Goal: Find specific page/section: Find specific page/section

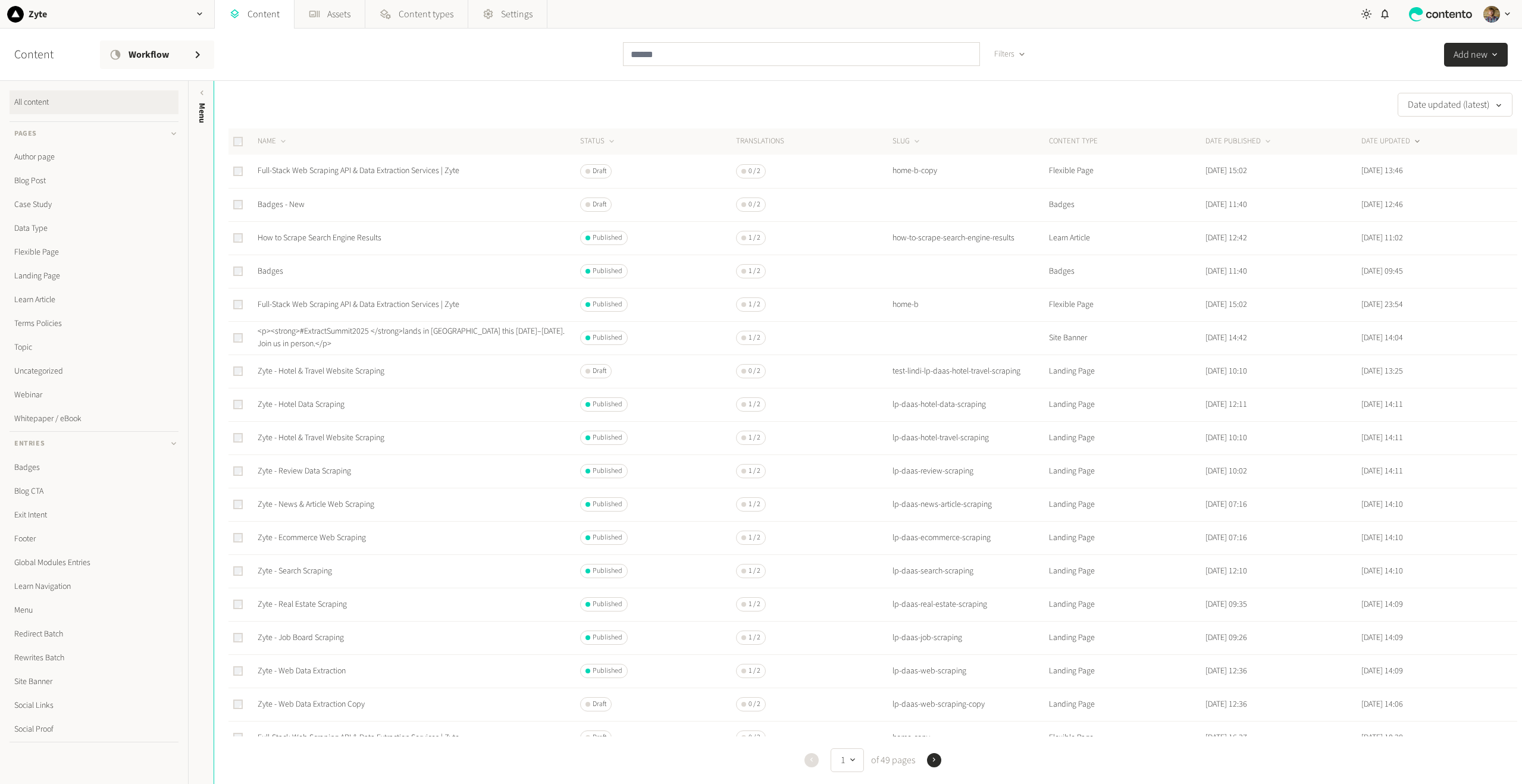
drag, startPoint x: 75, startPoint y: 105, endPoint x: 69, endPoint y: 99, distance: 8.5
click at [75, 105] on link "All content" at bounding box center [94, 102] width 169 height 24
click at [37, 454] on link "Badges" at bounding box center [94, 452] width 169 height 24
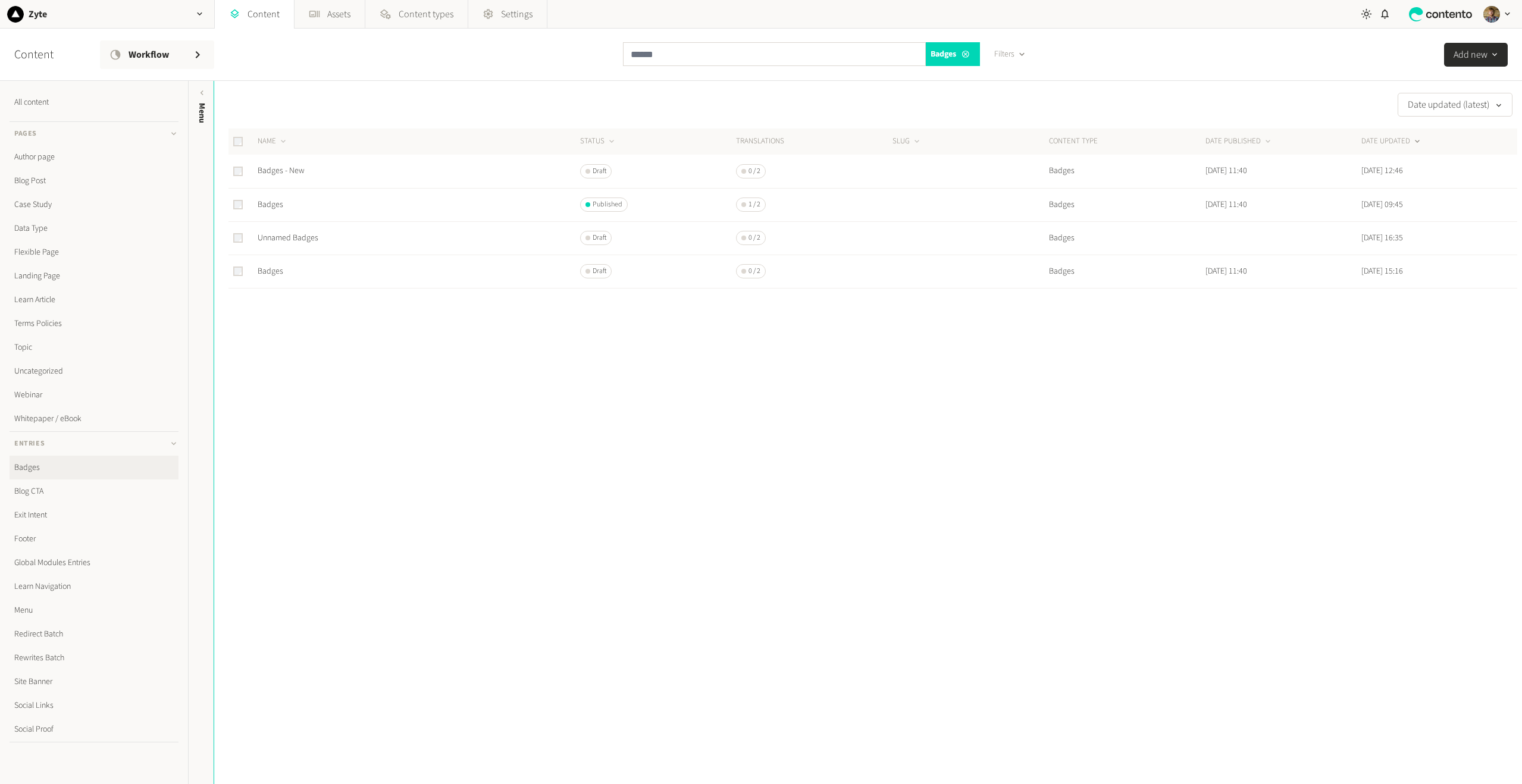
click at [738, 404] on div "Date updated (latest) NAME STATUS Translations SLUG CONTENT TYPE DATE PUBLISHED…" at bounding box center [868, 432] width 1308 height 703
click at [980, 423] on div "Date updated (latest) NAME STATUS Translations SLUG CONTENT TYPE DATE PUBLISHED…" at bounding box center [868, 432] width 1308 height 703
click at [1487, 59] on div "button" at bounding box center [1495, 54] width 14 height 10
click at [930, 460] on div "Date updated (latest) NAME STATUS Translations SLUG CONTENT TYPE DATE PUBLISHED…" at bounding box center [868, 432] width 1308 height 703
click at [406, 519] on div "Date updated (latest) NAME STATUS Translations SLUG CONTENT TYPE DATE PUBLISHED…" at bounding box center [868, 432] width 1308 height 703
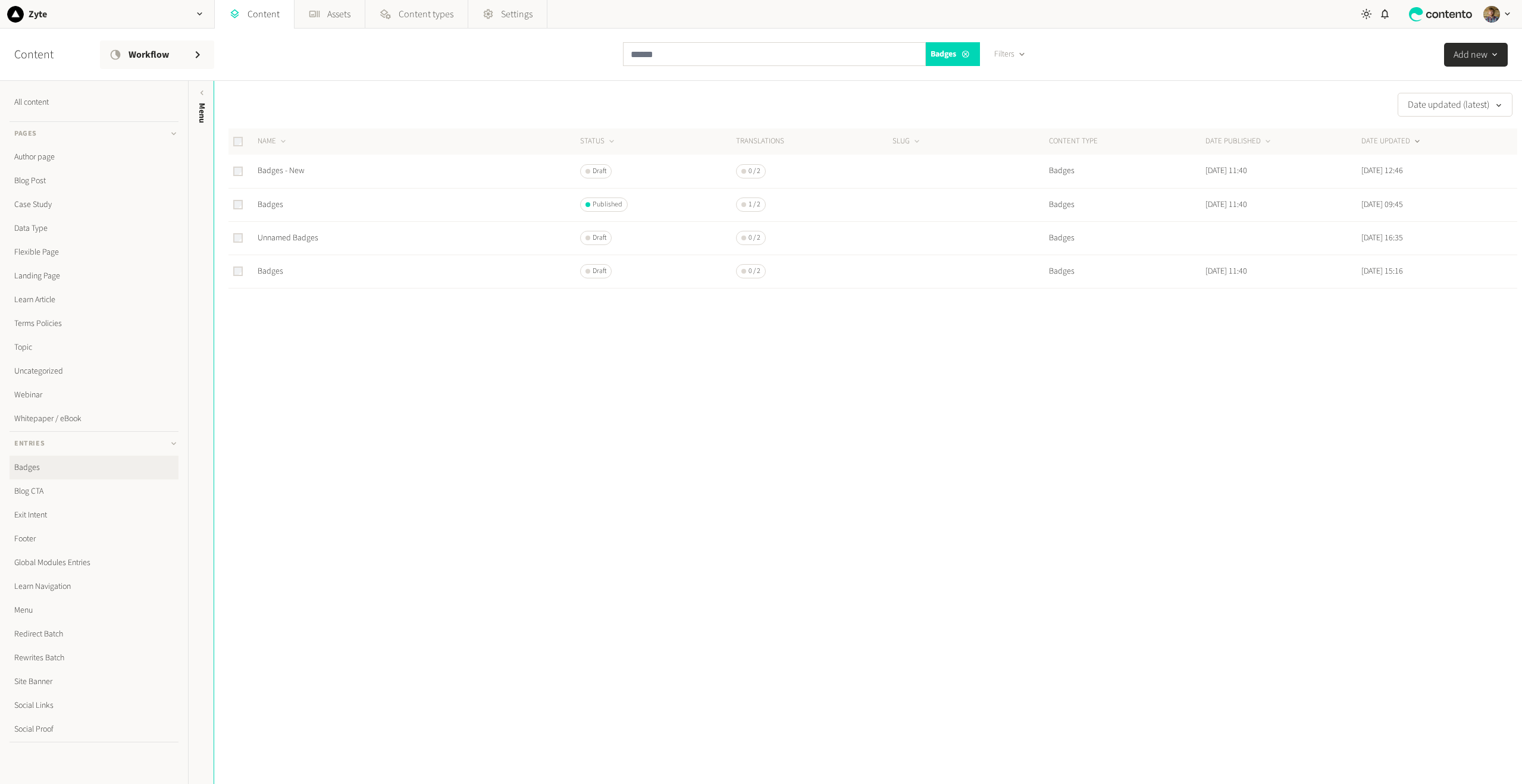
click at [415, 405] on div "Date updated (latest) NAME STATUS Translations SLUG CONTENT TYPE DATE PUBLISHED…" at bounding box center [868, 432] width 1308 height 703
click at [31, 269] on link "Landing Page" at bounding box center [94, 276] width 169 height 24
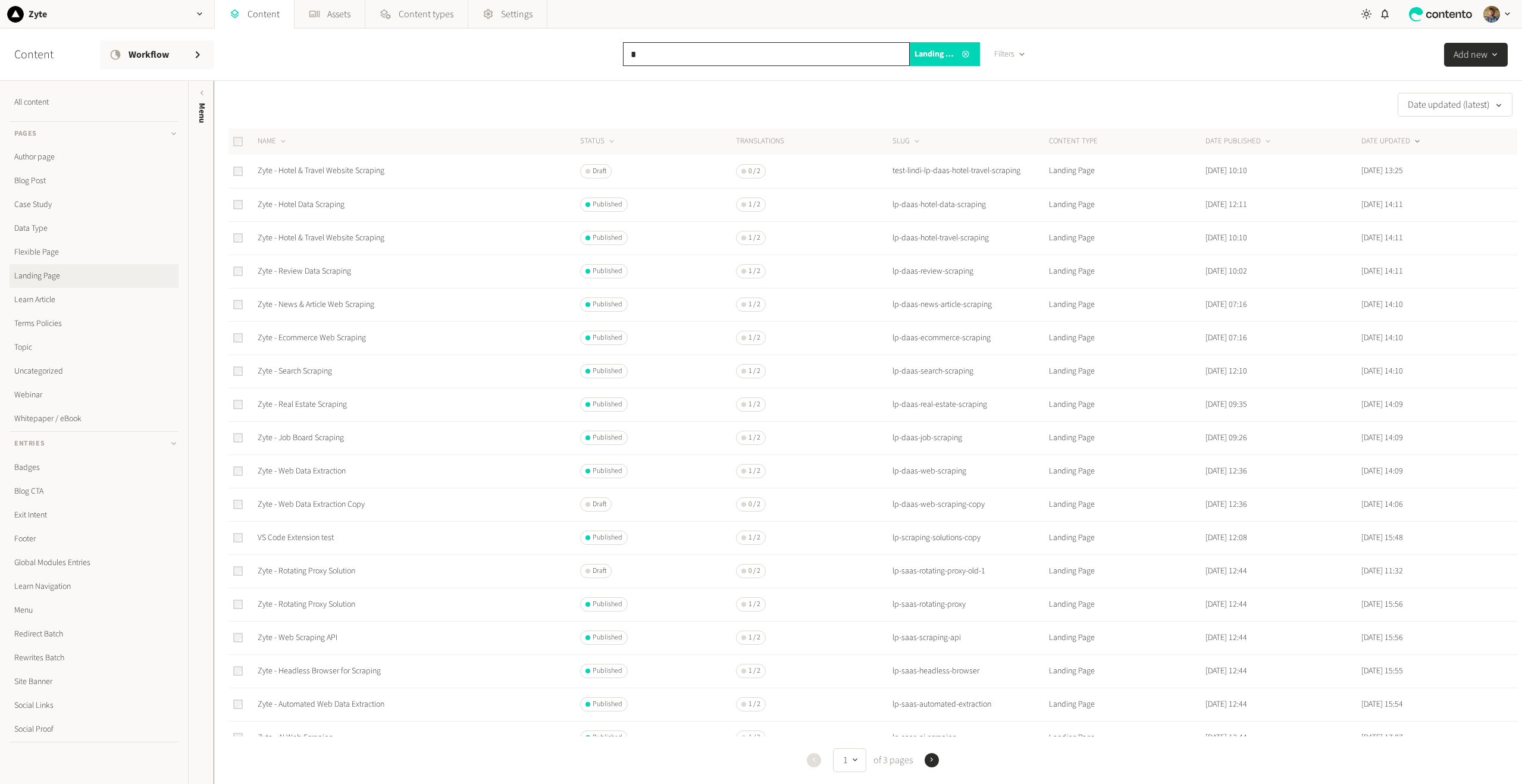
click at [682, 56] on input "*" at bounding box center [766, 54] width 286 height 24
type input "**"
click at [35, 467] on link "Badges" at bounding box center [94, 468] width 169 height 24
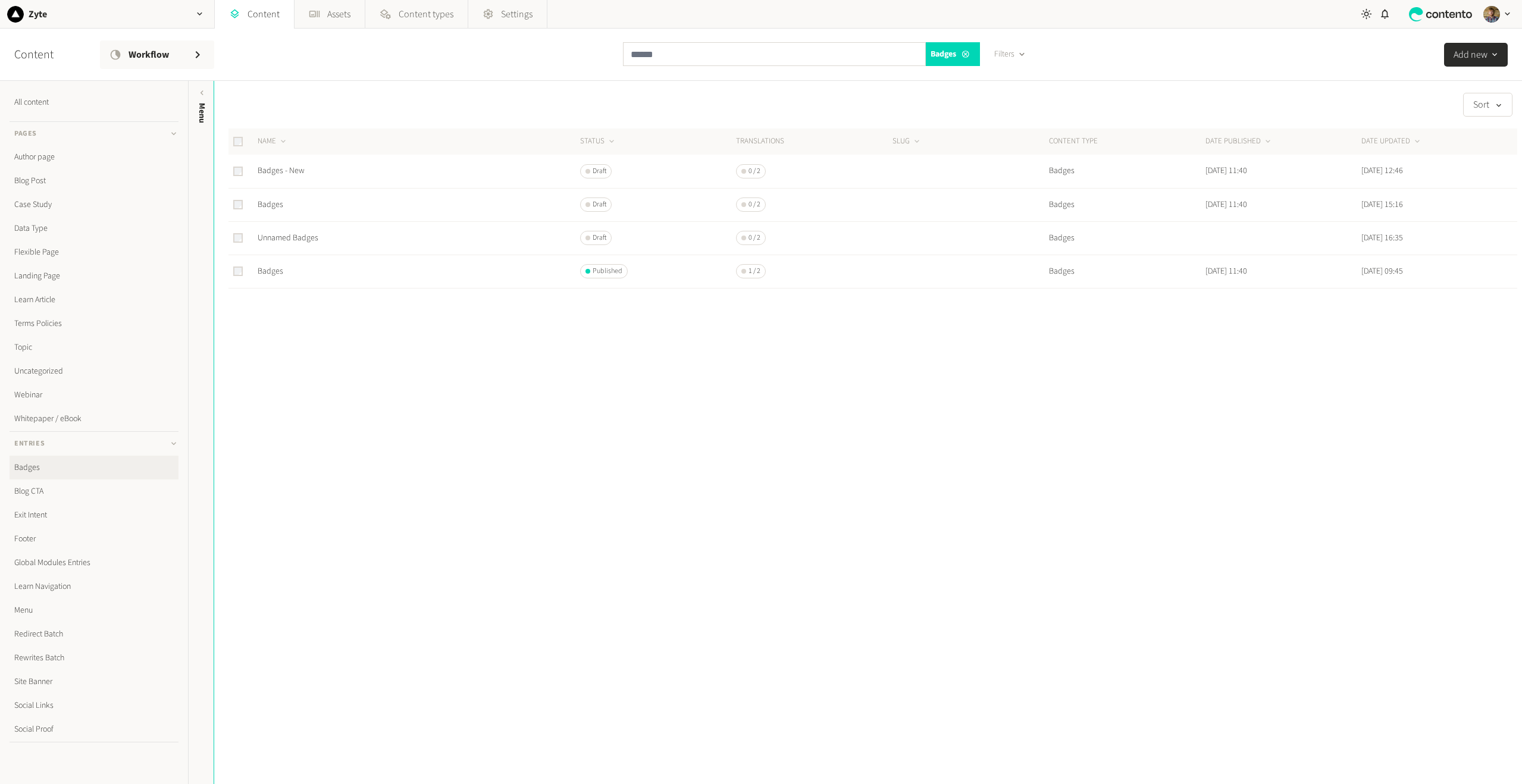
drag, startPoint x: 509, startPoint y: 405, endPoint x: 510, endPoint y: 399, distance: 6.1
click at [509, 405] on div "Sort NAME STATUS Translations SLUG CONTENT TYPE DATE PUBLISHED DATE UPDATED Bad…" at bounding box center [868, 432] width 1308 height 703
click at [276, 173] on link "Badges - New" at bounding box center [281, 171] width 47 height 12
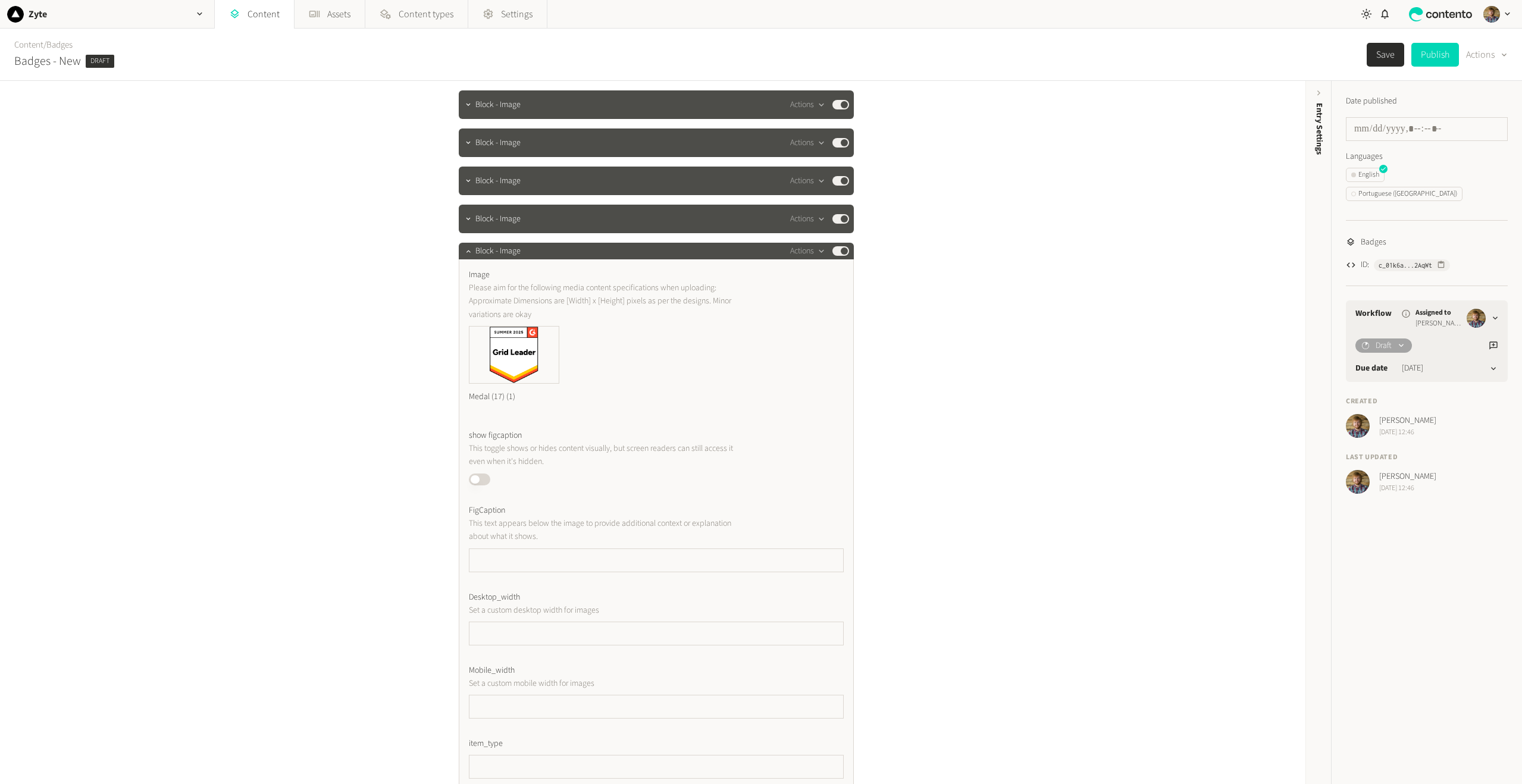
scroll to position [56, 0]
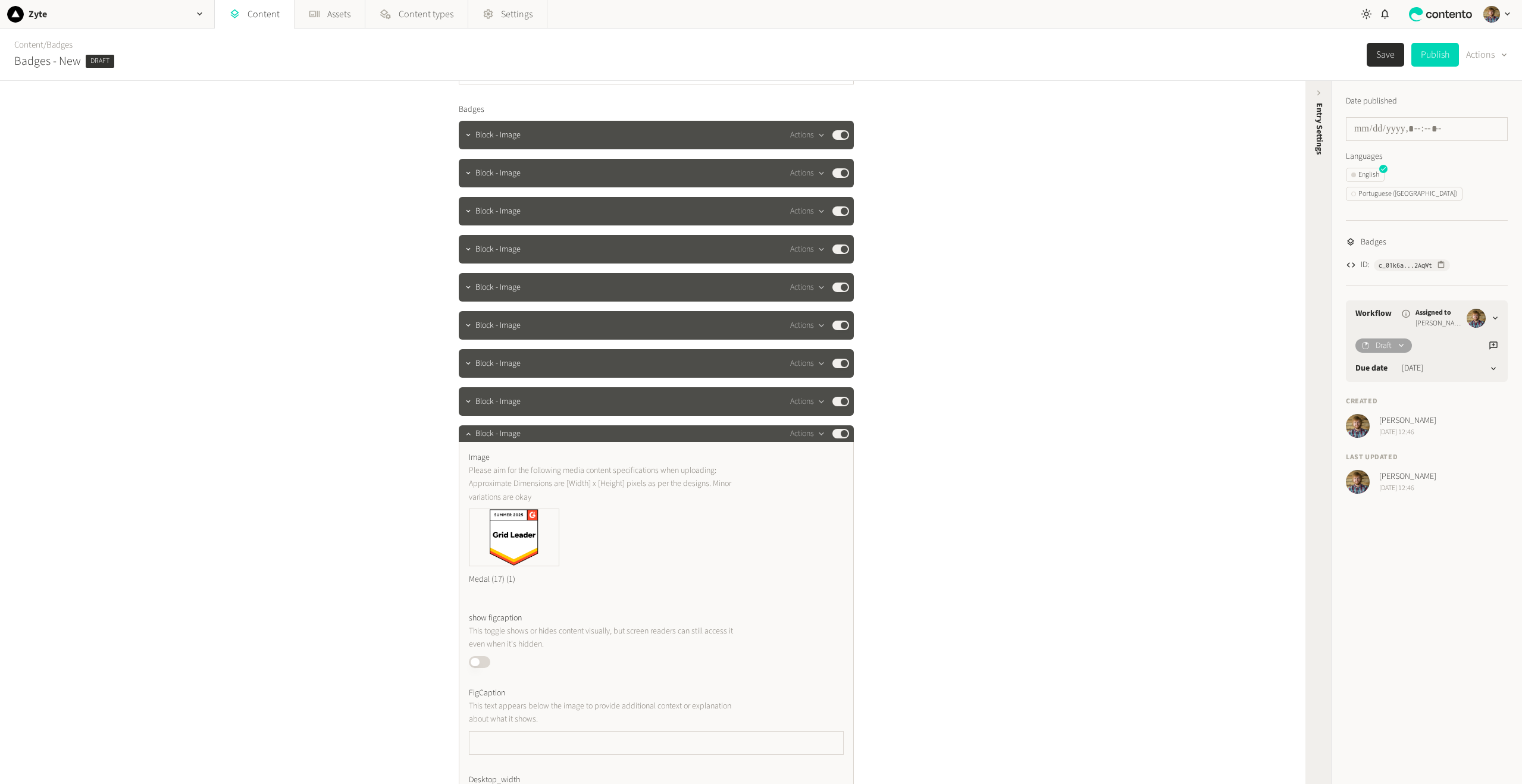
click at [1308, 102] on div "Entry Settings" at bounding box center [1319, 195] width 26 height 214
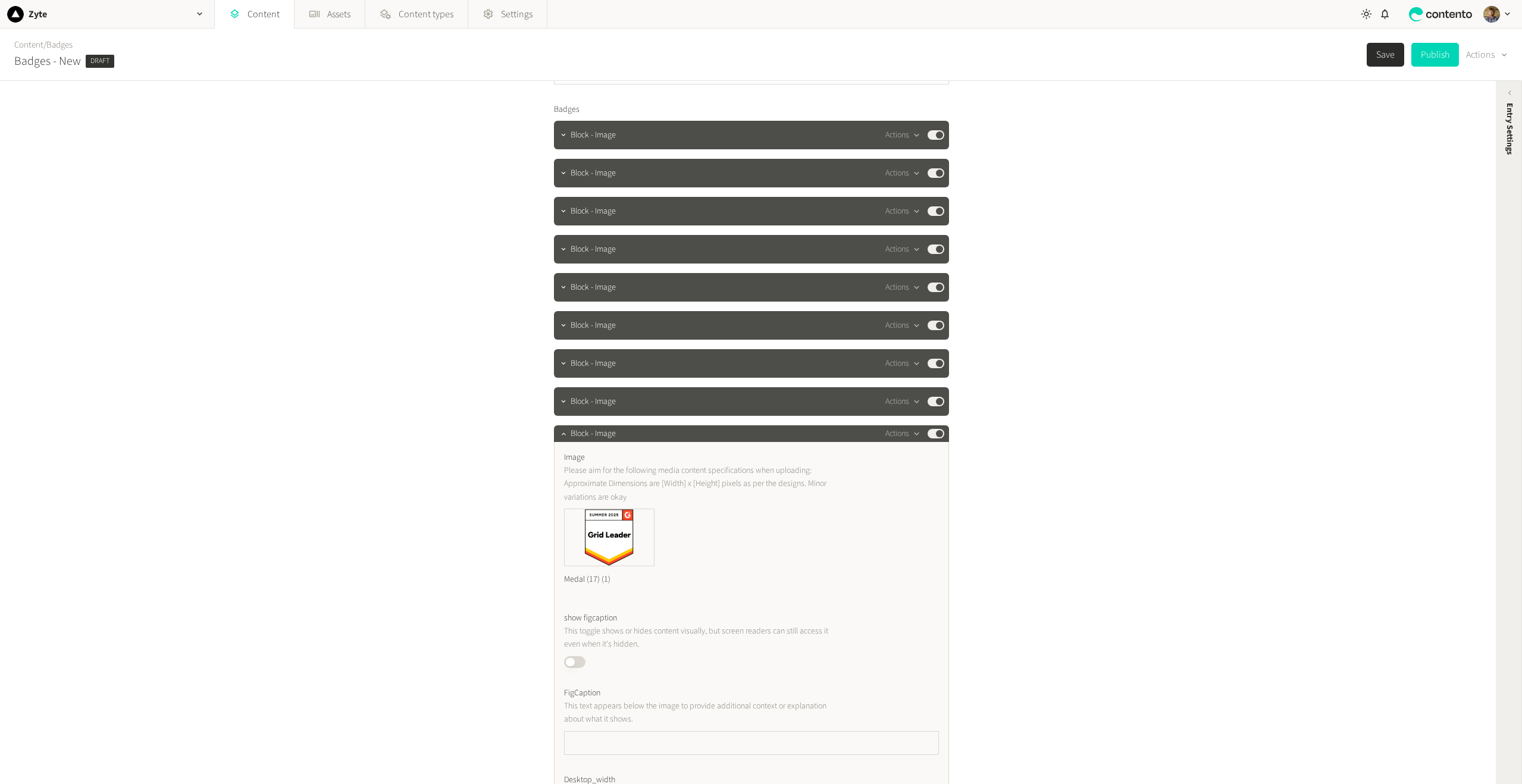
click at [1504, 107] on span "Entry Settings" at bounding box center [1510, 128] width 12 height 52
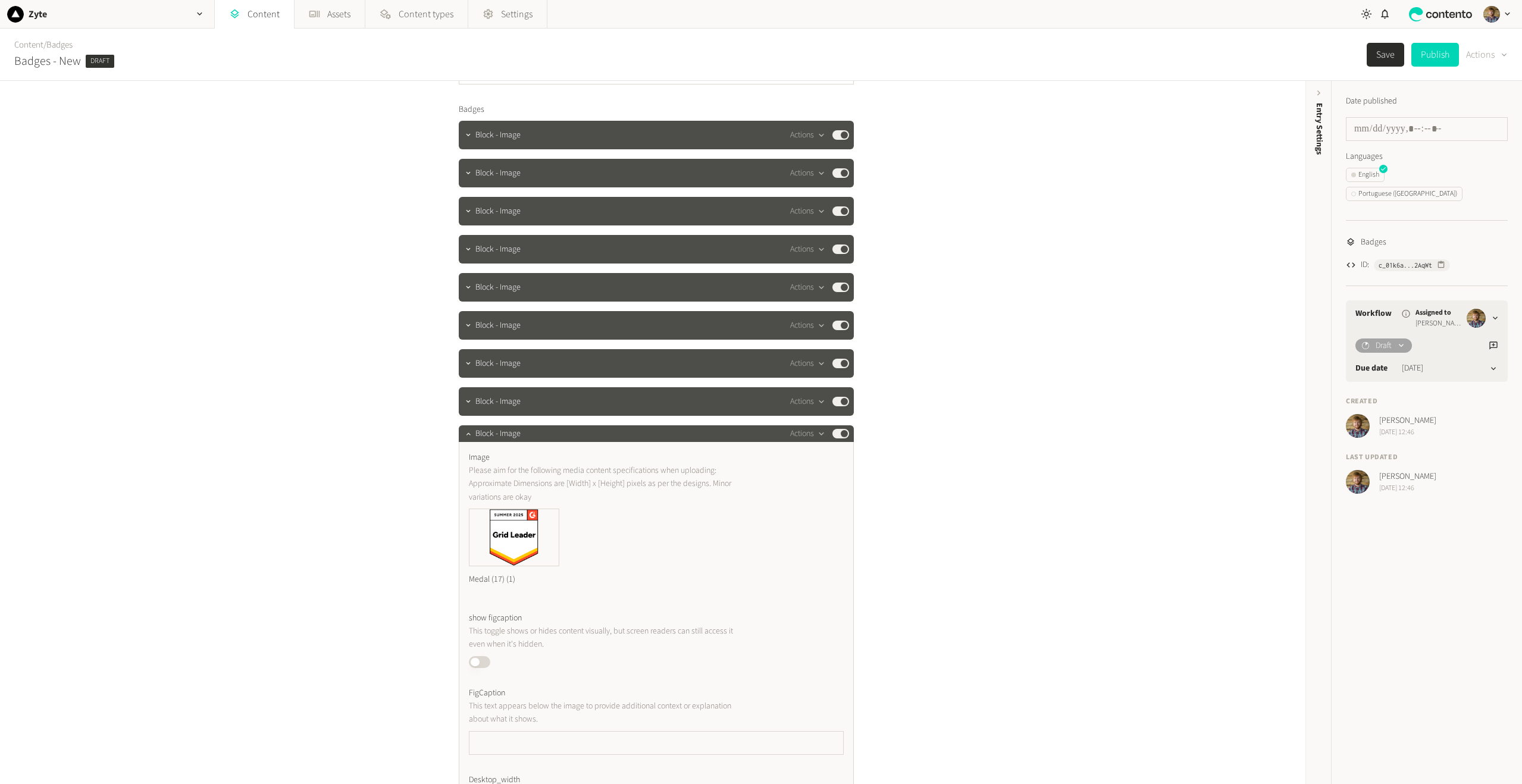
click at [1489, 54] on button "Actions" at bounding box center [1487, 54] width 42 height 24
click at [1105, 510] on div "**********" at bounding box center [653, 432] width 1306 height 703
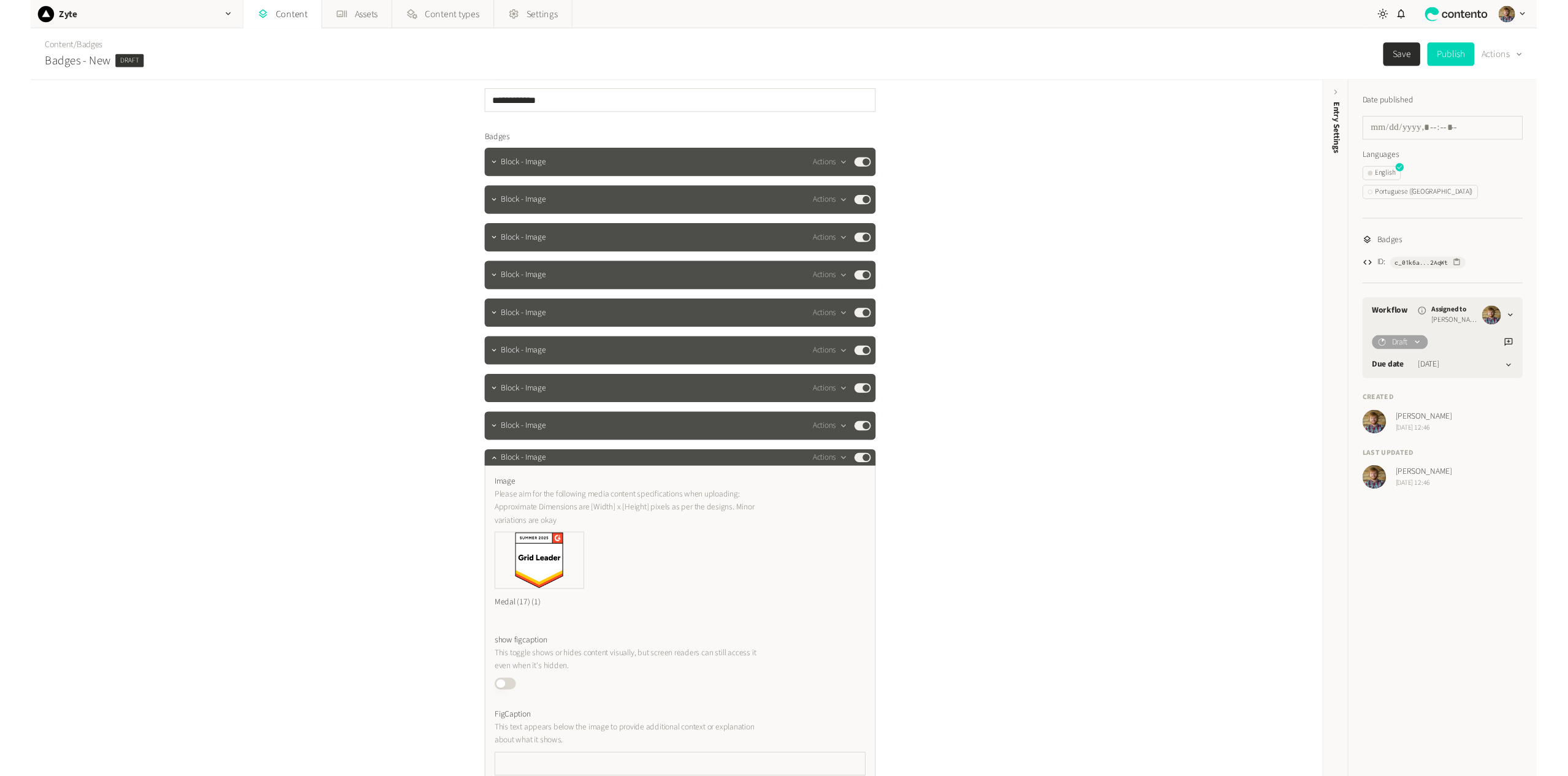
scroll to position [0, 0]
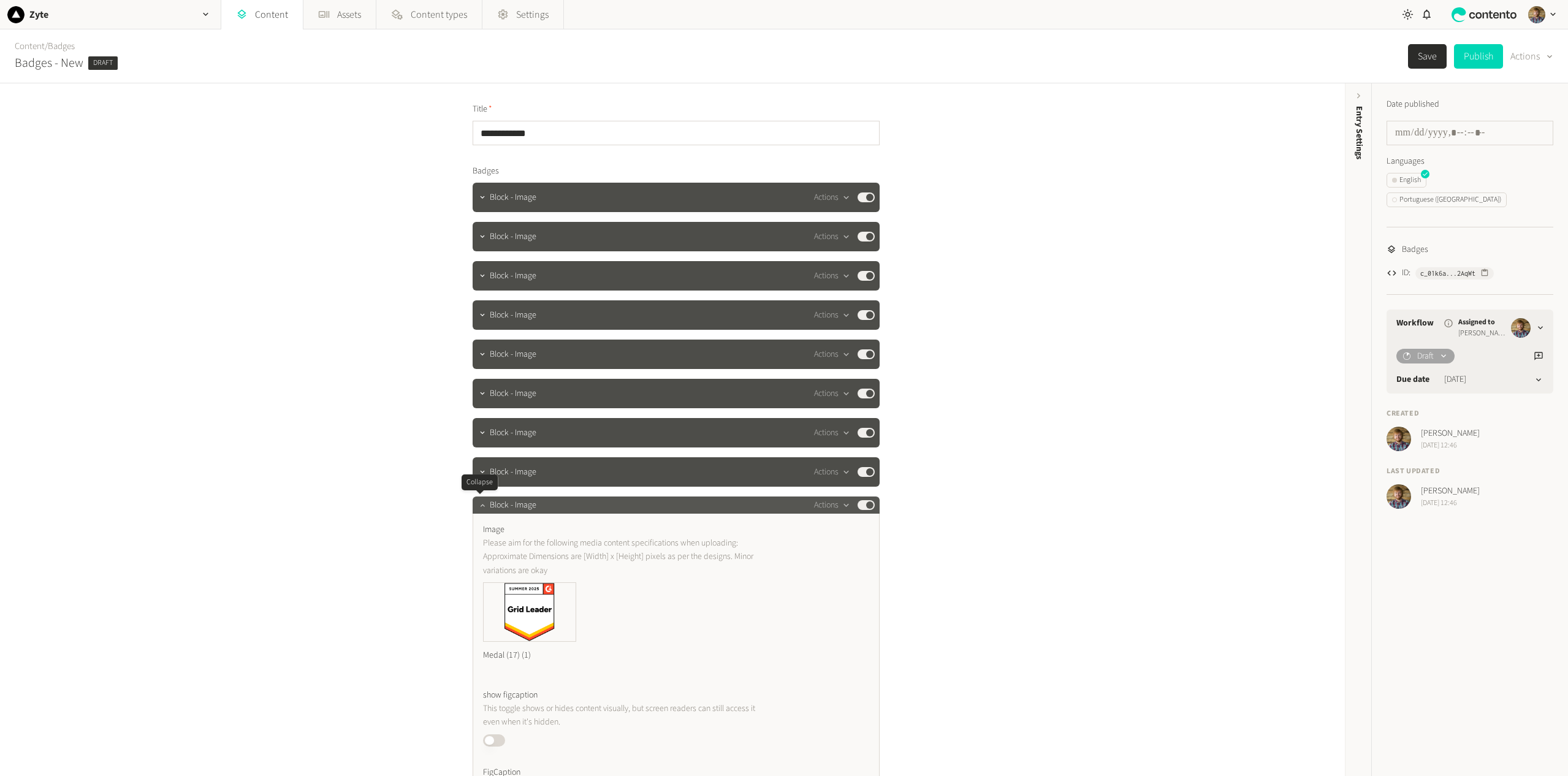
click at [483, 509] on icon "button" at bounding box center [482, 505] width 9 height 9
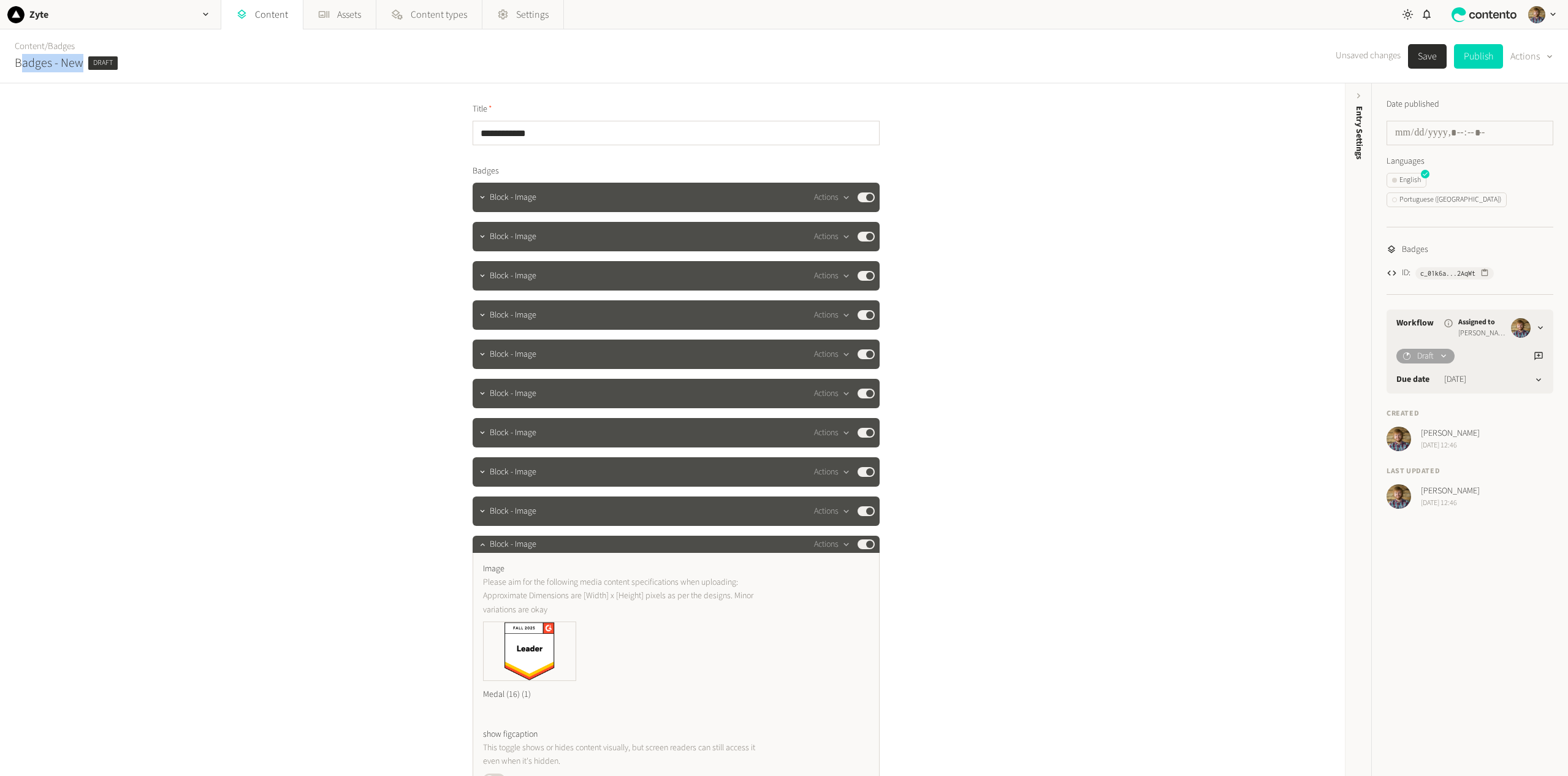
drag, startPoint x: 24, startPoint y: 61, endPoint x: 81, endPoint y: 62, distance: 57.0
click at [81, 62] on h2 "Badges - New" at bounding box center [49, 63] width 69 height 18
click at [144, 199] on div "**********" at bounding box center [672, 430] width 1345 height 692
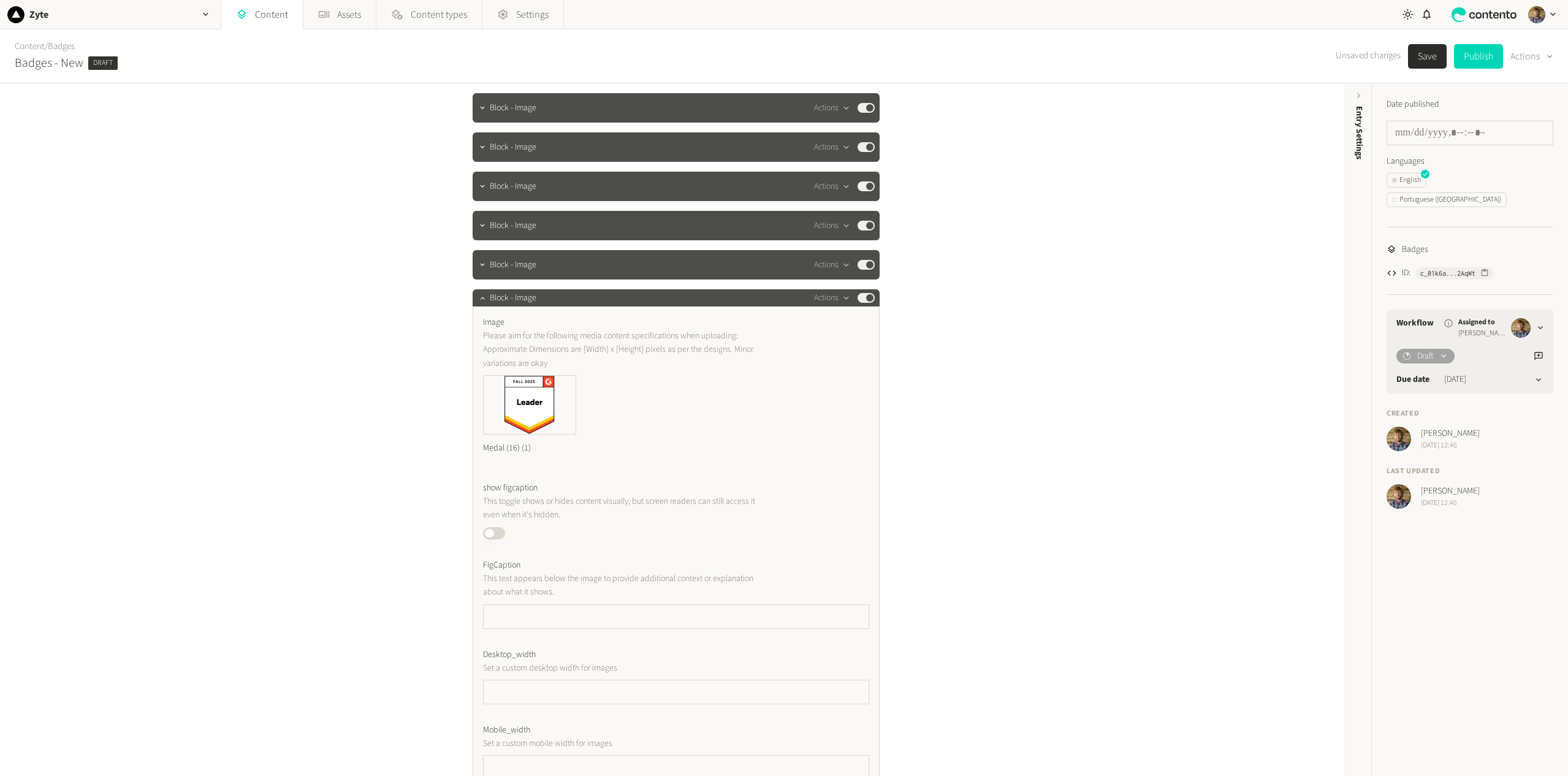
scroll to position [98, 0]
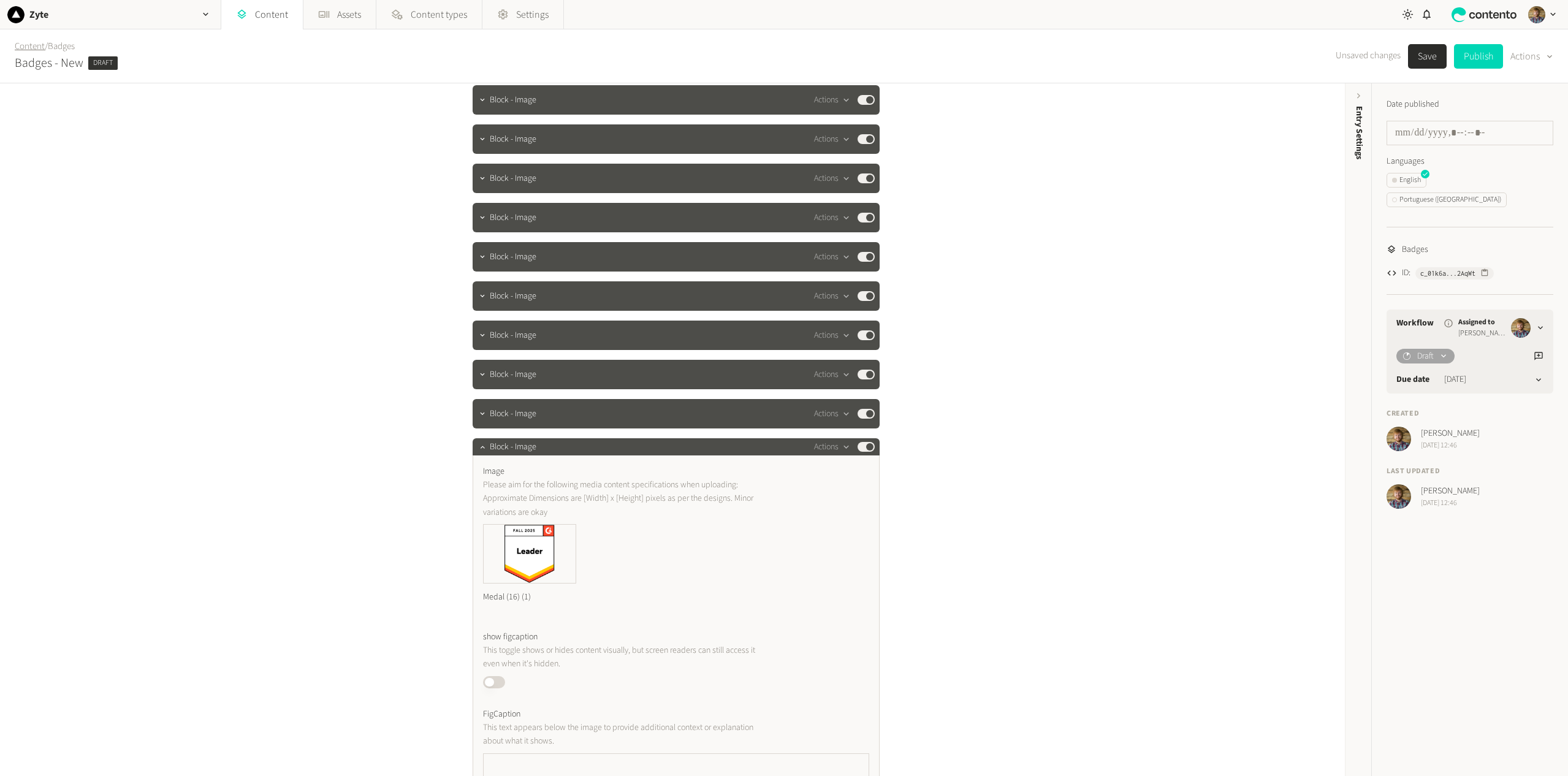
click at [37, 42] on link "Content" at bounding box center [30, 46] width 30 height 13
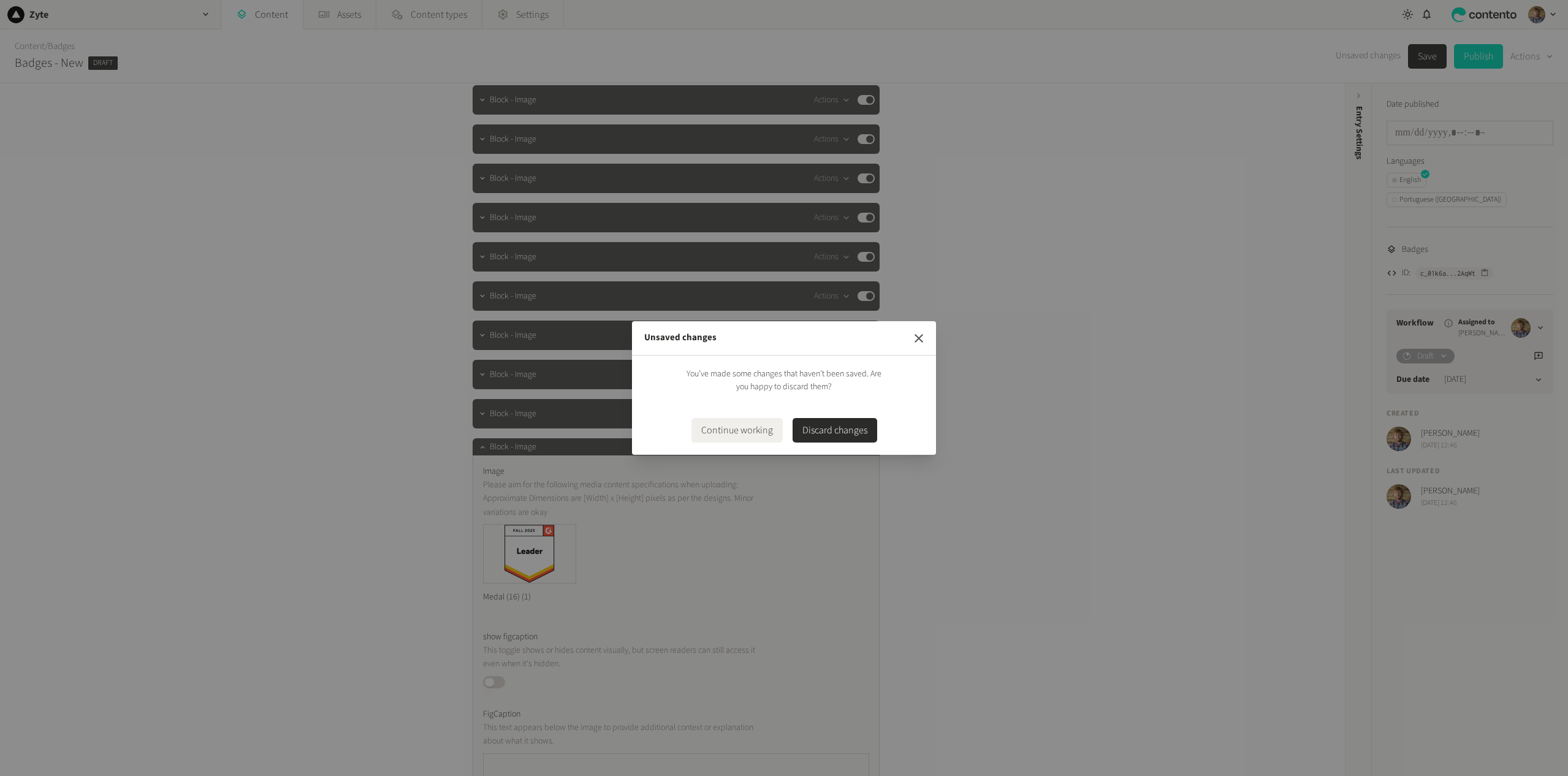
click at [915, 335] on icon "button" at bounding box center [919, 338] width 15 height 15
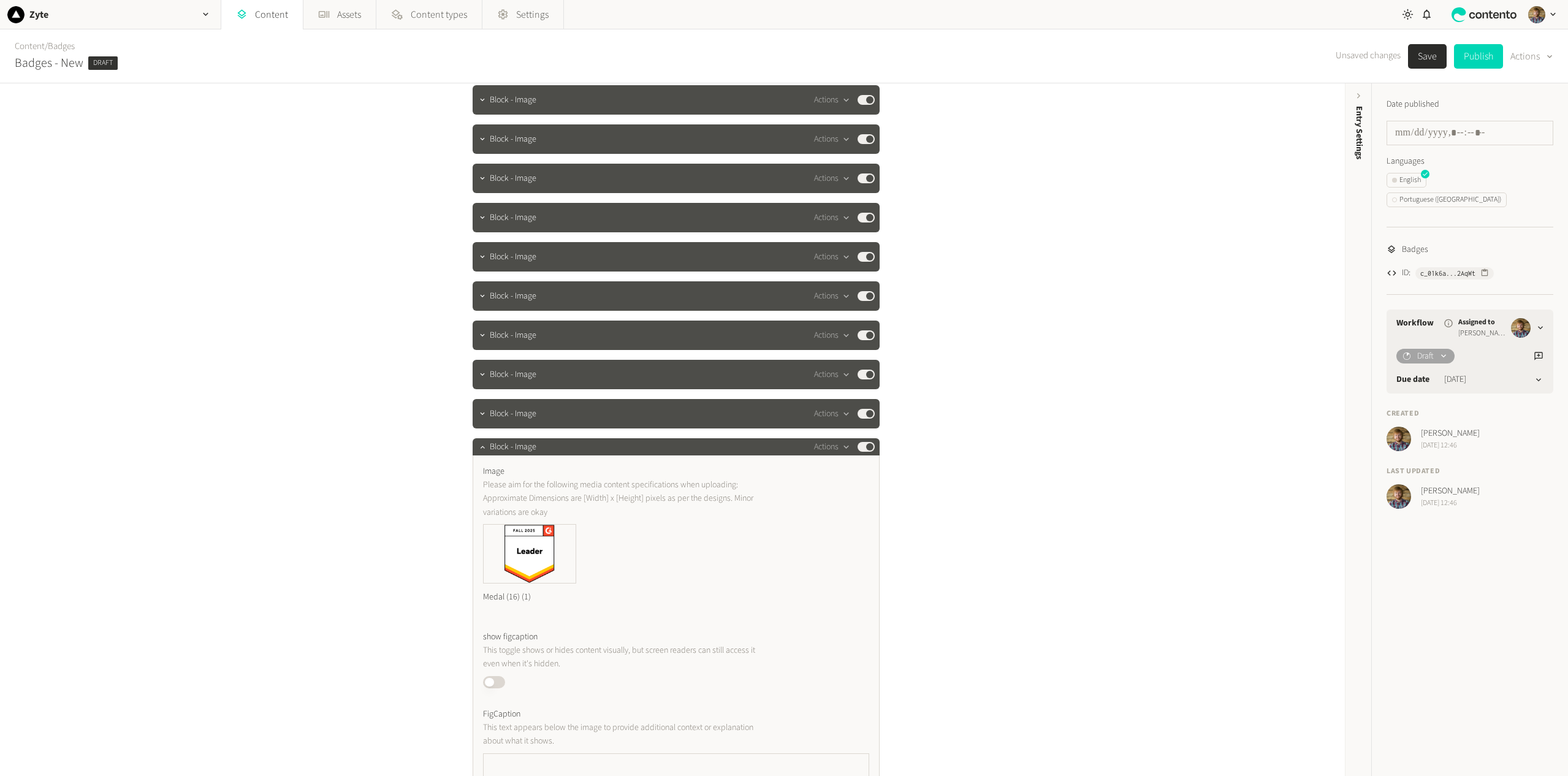
click at [1257, 553] on div "**********" at bounding box center [672, 430] width 1345 height 692
click at [28, 44] on link "Content" at bounding box center [30, 46] width 30 height 13
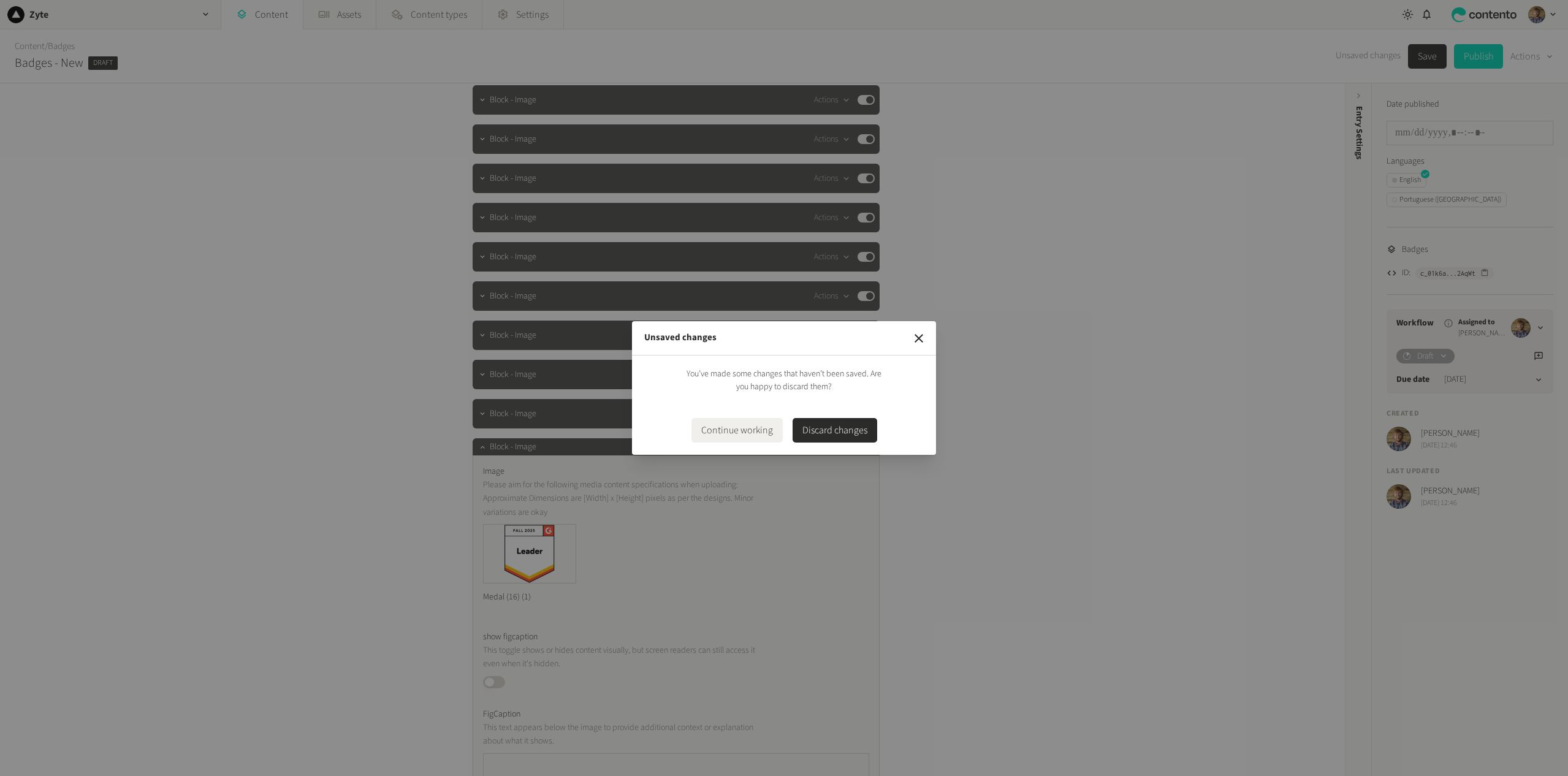
click at [837, 430] on button "Discard changes" at bounding box center [835, 430] width 85 height 24
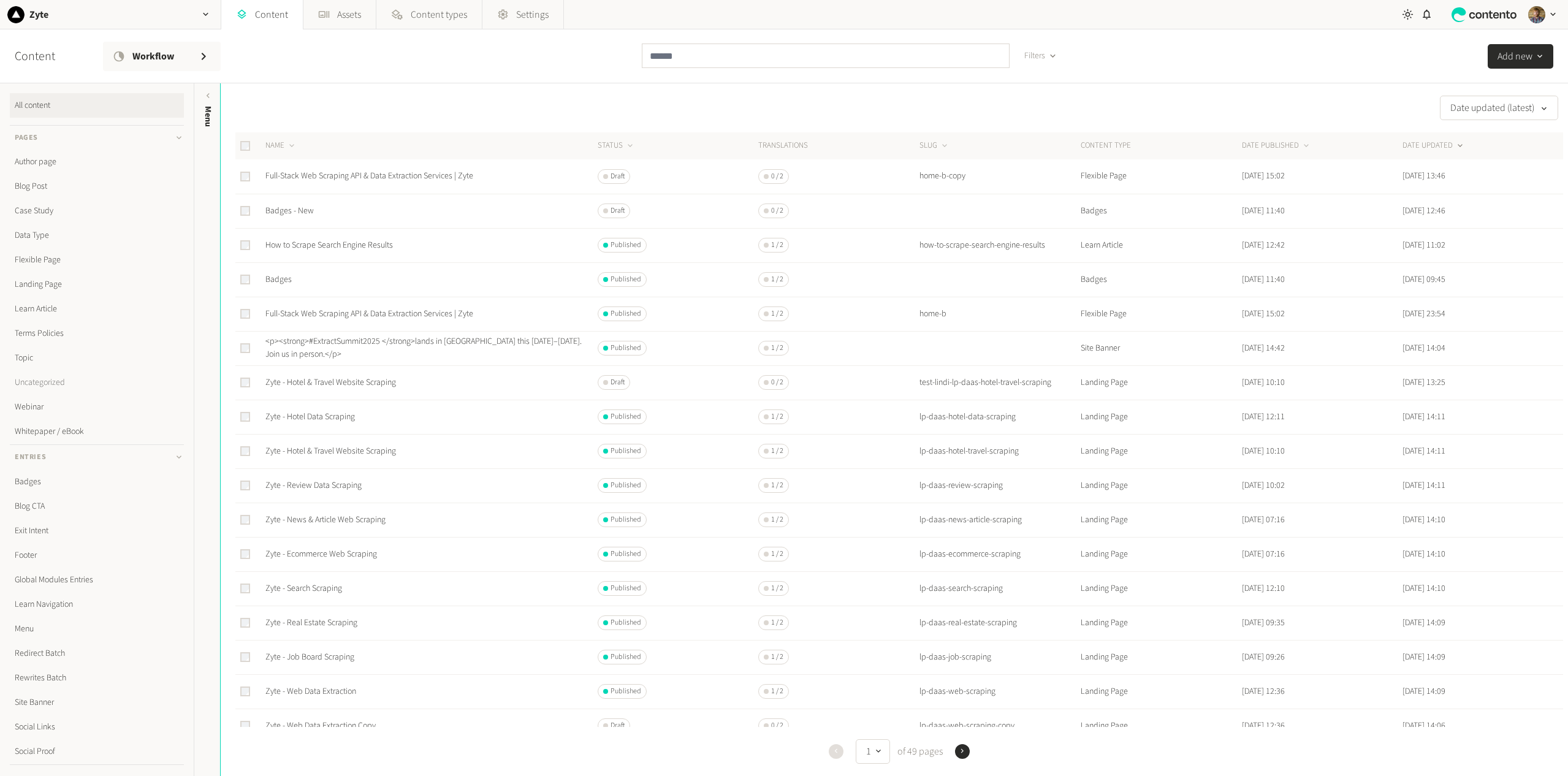
scroll to position [48, 0]
click at [37, 428] on link "Badges" at bounding box center [97, 434] width 174 height 24
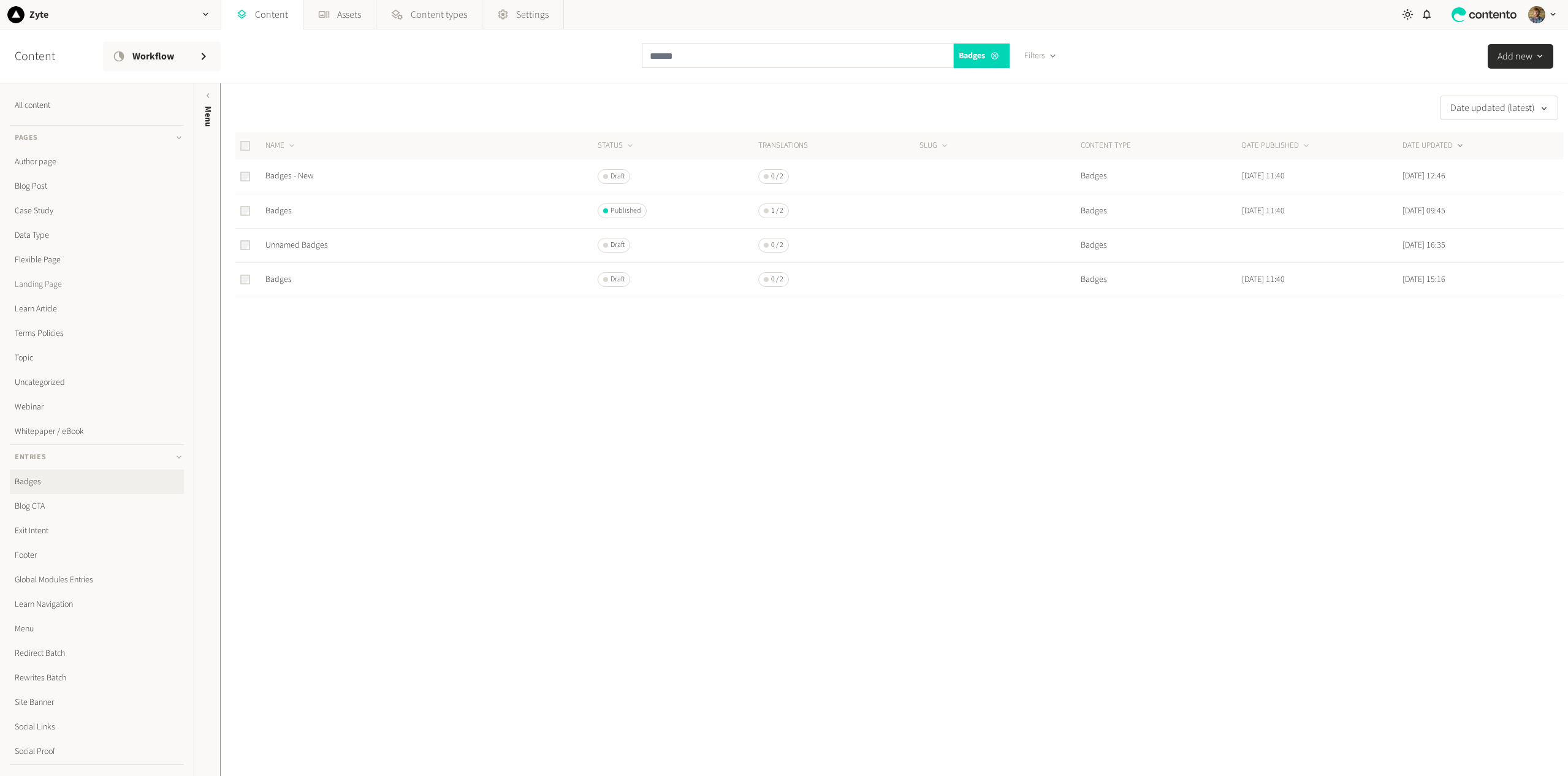
click at [49, 282] on link "Landing Page" at bounding box center [97, 284] width 174 height 24
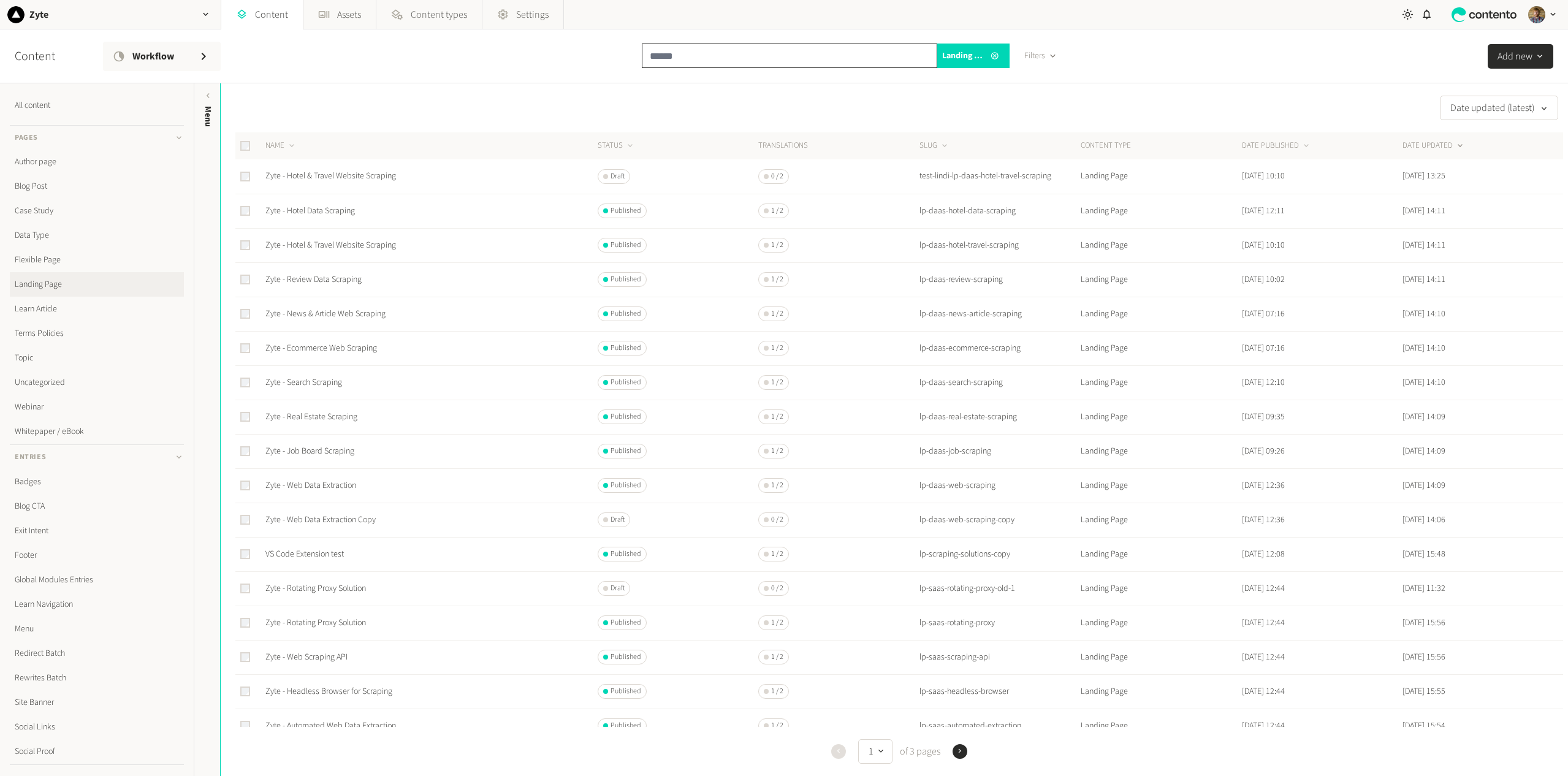
click at [696, 56] on input "text" at bounding box center [789, 56] width 295 height 24
type input "**"
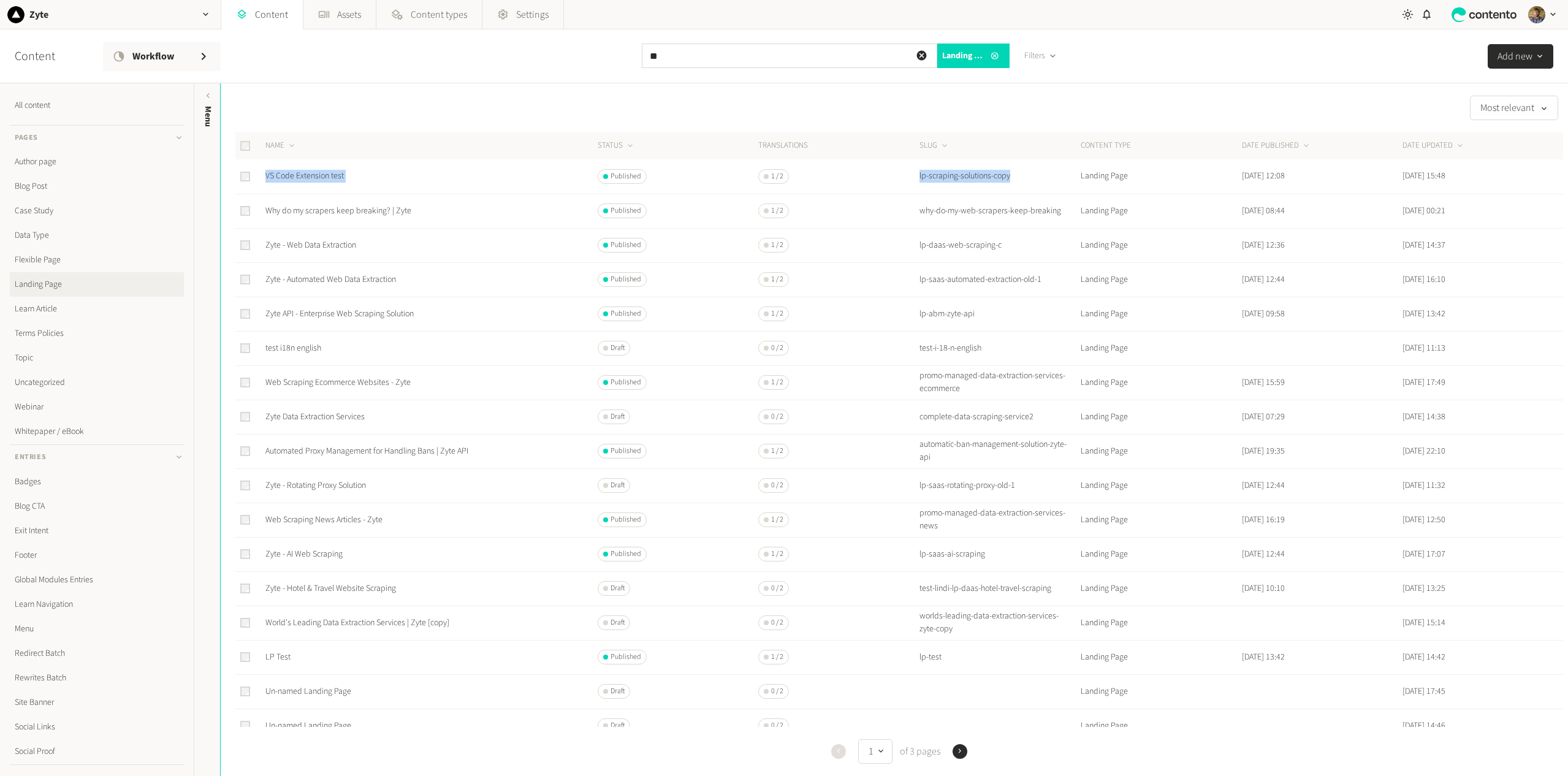
drag, startPoint x: 1024, startPoint y: 179, endPoint x: 262, endPoint y: 177, distance: 762.0
click at [262, 177] on tr "VS Code Extension test Published 1 / 2 lp-scraping-solutions-copy Landing Page …" at bounding box center [899, 176] width 1327 height 34
click at [947, 188] on td "lp-scraping-solutions-copy" at bounding box center [999, 176] width 161 height 34
click at [323, 171] on link "VS Code Extension test" at bounding box center [305, 176] width 78 height 12
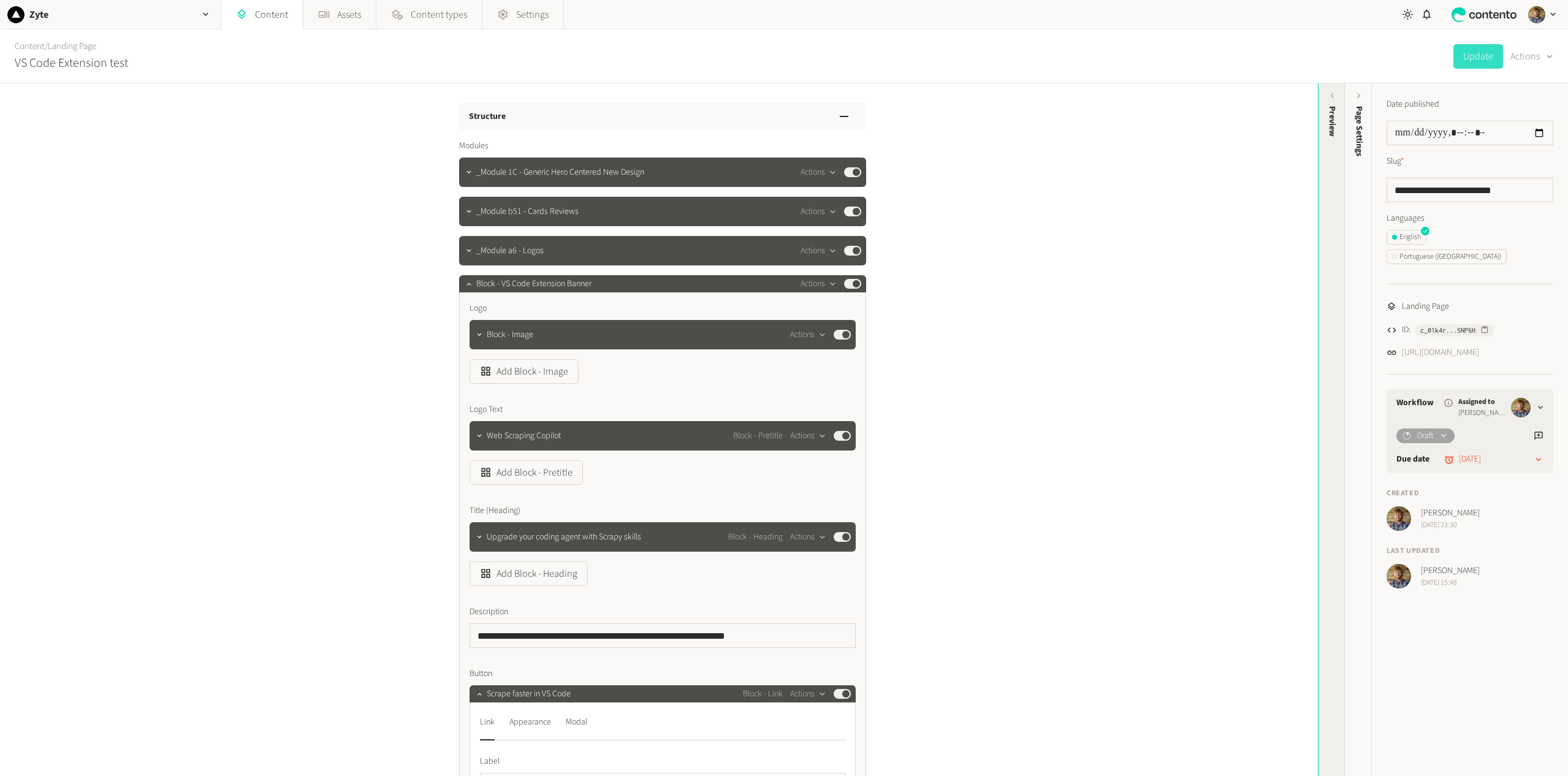
click at [1329, 117] on div "Preview" at bounding box center [1332, 121] width 13 height 30
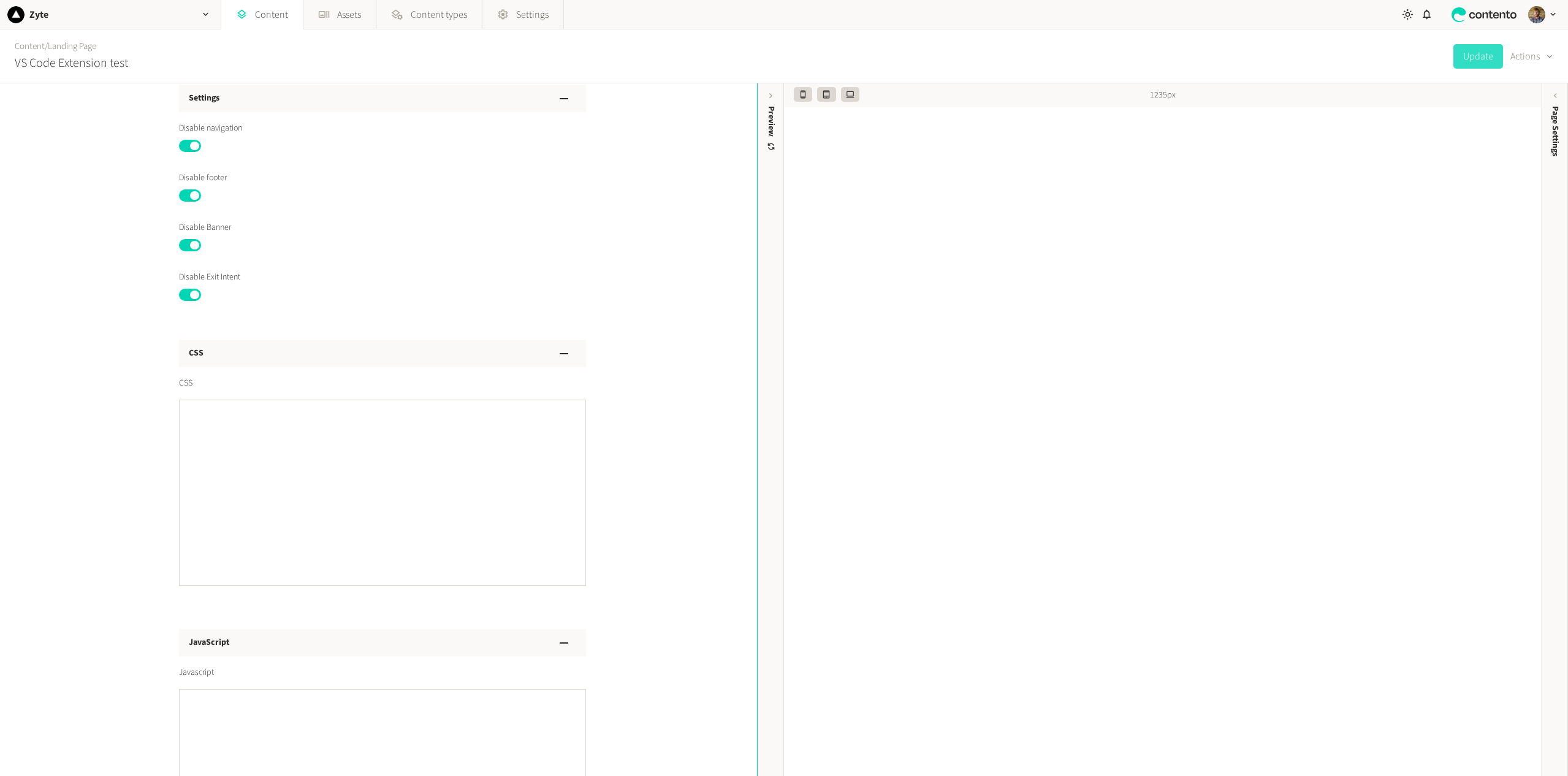
scroll to position [3090, 0]
drag, startPoint x: 177, startPoint y: 187, endPoint x: 131, endPoint y: 204, distance: 49.0
click at [131, 204] on div "**********" at bounding box center [378, 430] width 757 height 692
click at [131, 204] on div "**********" at bounding box center [378, 430] width 757 height 692
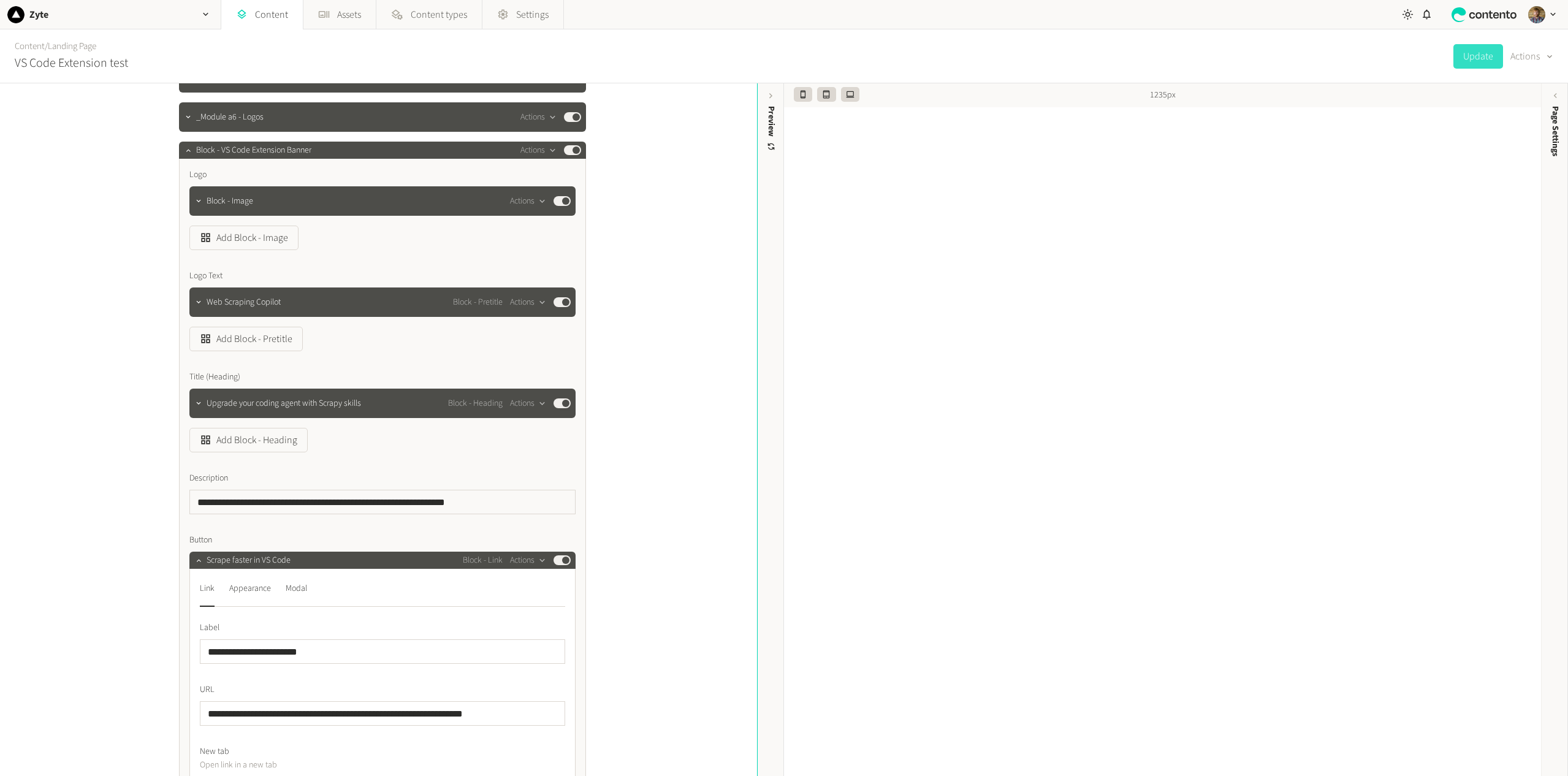
scroll to position [0, 0]
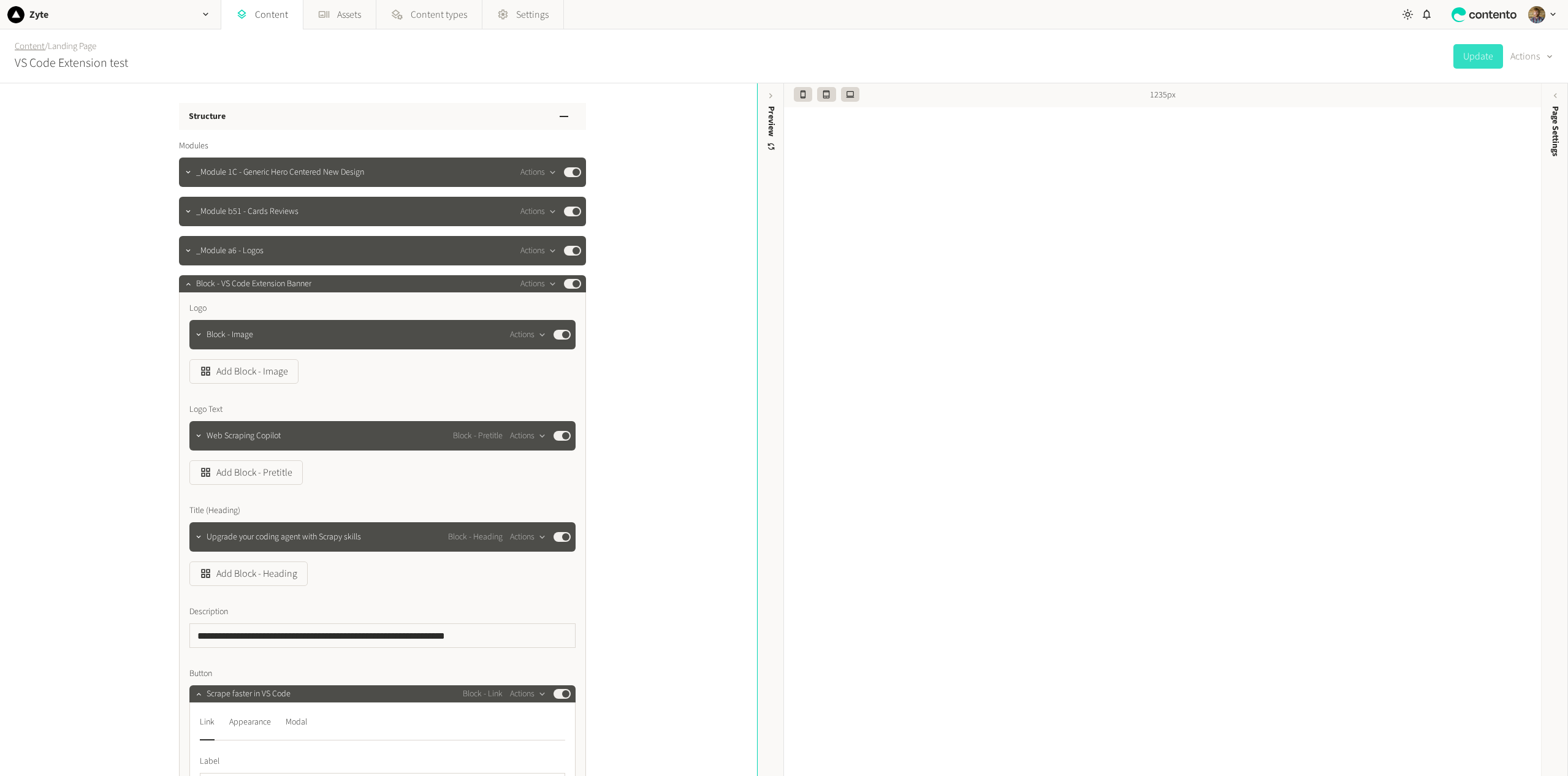
click at [31, 44] on link "Content" at bounding box center [30, 46] width 30 height 13
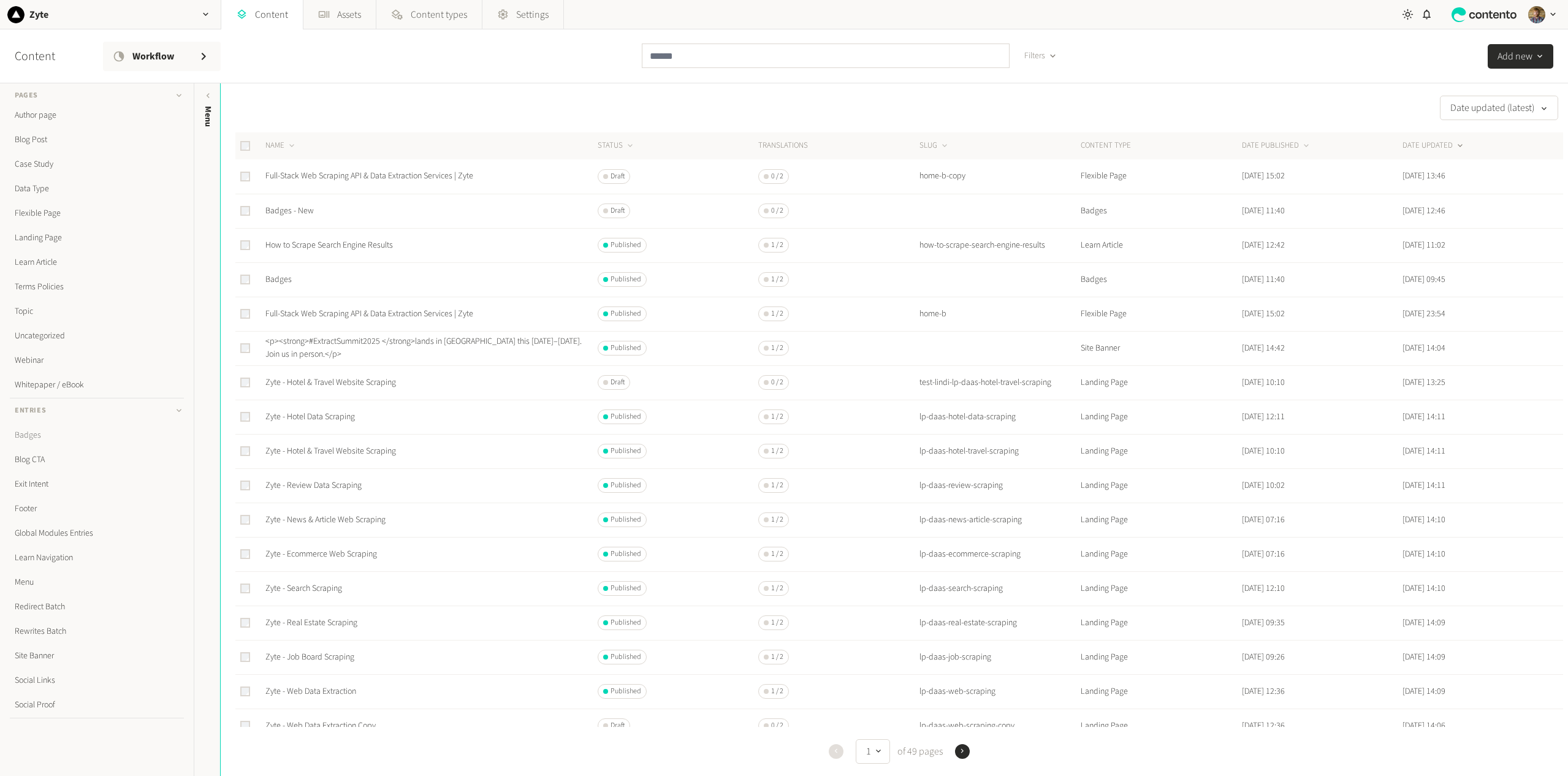
scroll to position [48, 0]
click at [26, 438] on link "Badges" at bounding box center [97, 434] width 174 height 24
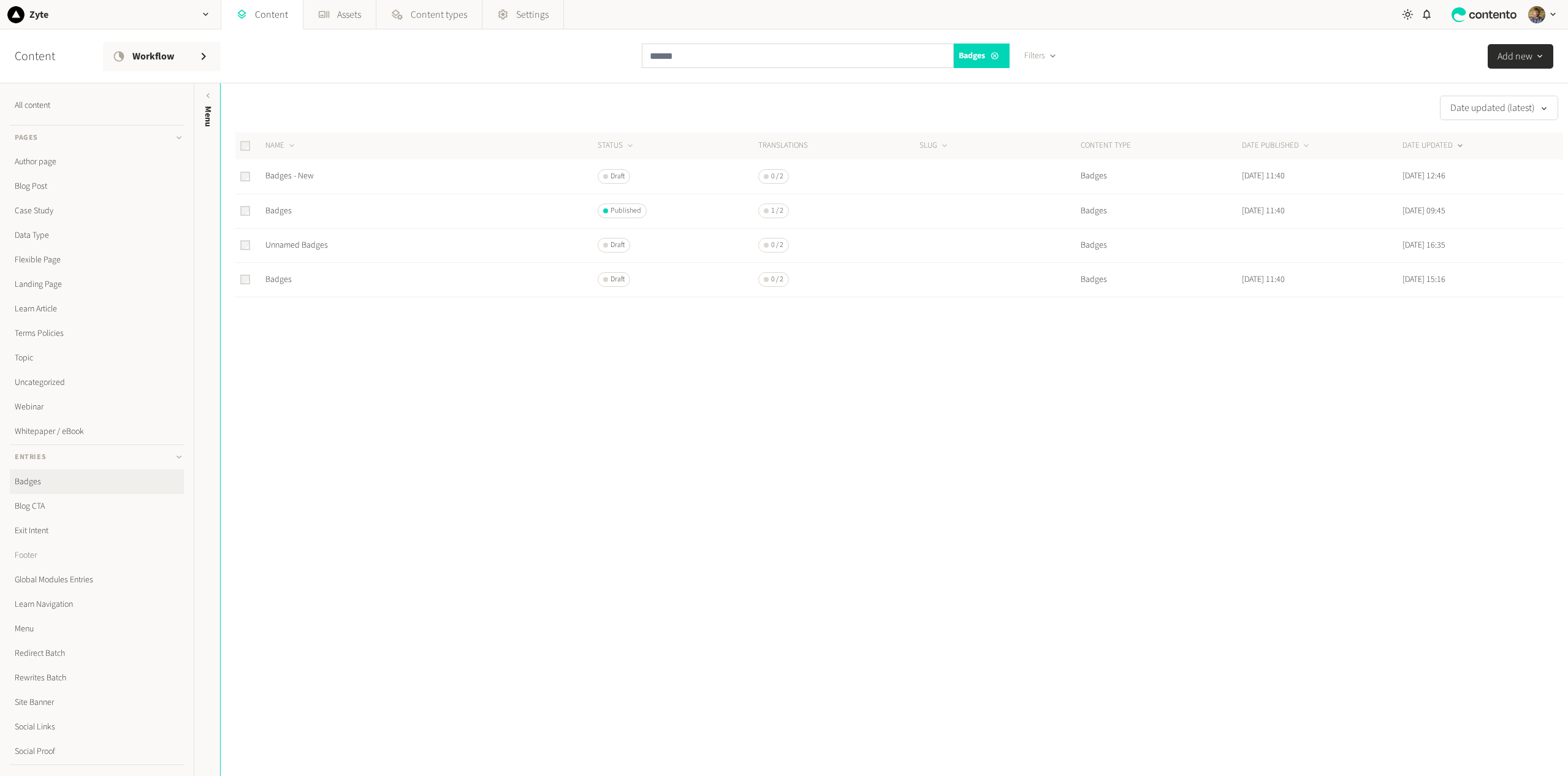
click at [40, 556] on link "Footer" at bounding box center [97, 555] width 174 height 24
click at [288, 177] on link "Footer [copy]" at bounding box center [288, 176] width 45 height 12
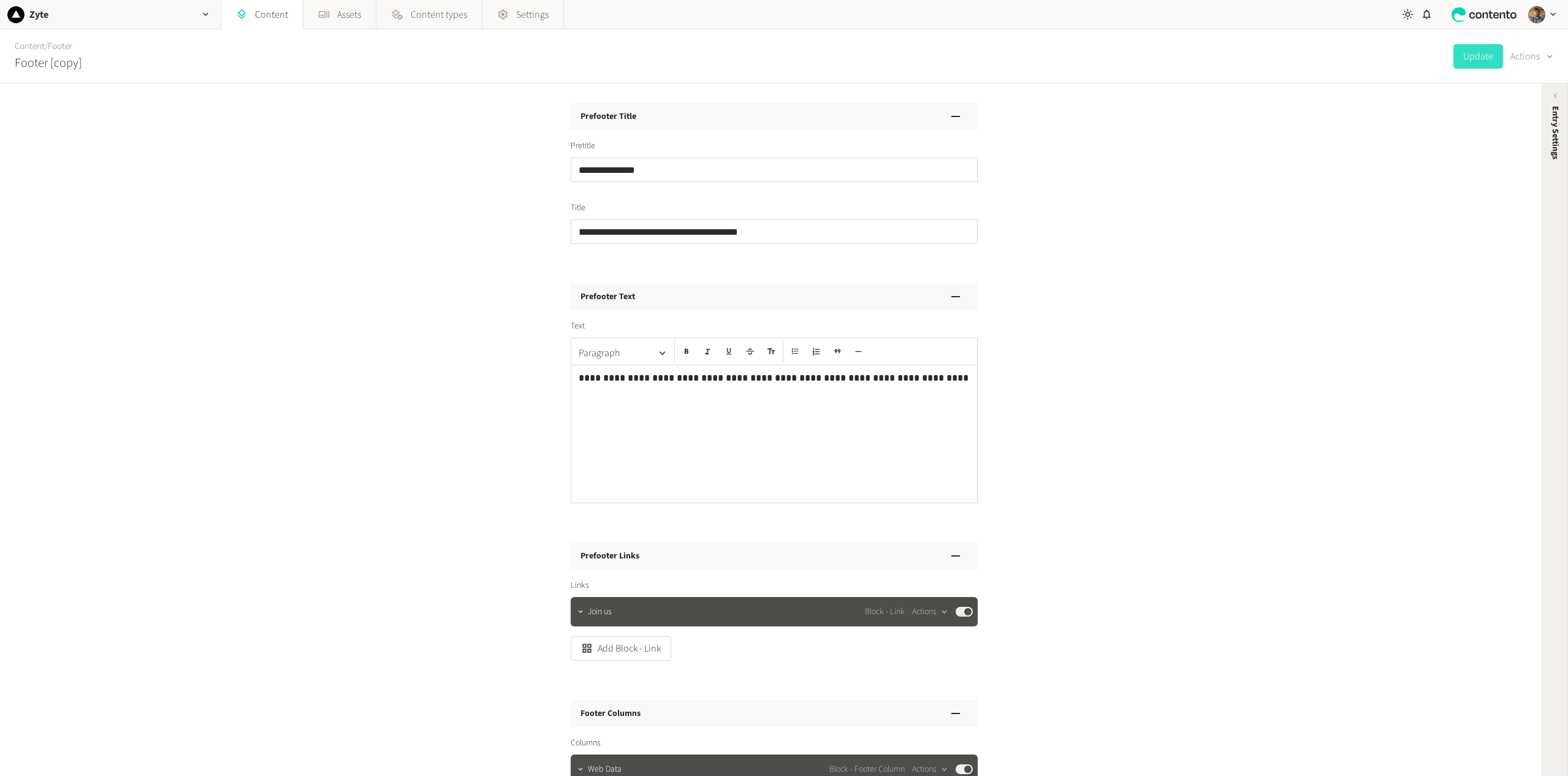
click at [1561, 117] on span "Entry Settings" at bounding box center [1555, 132] width 13 height 53
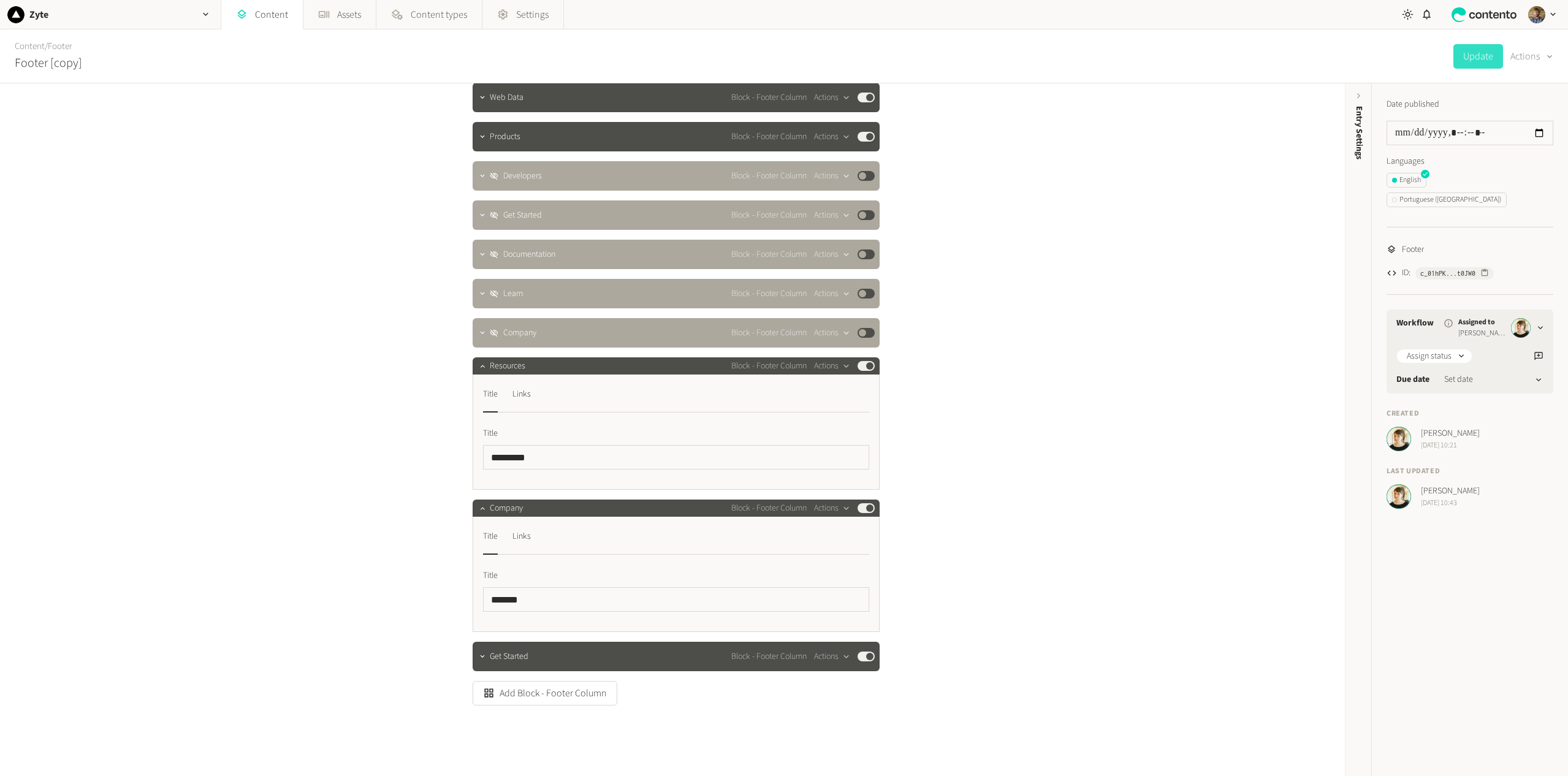
scroll to position [484, 0]
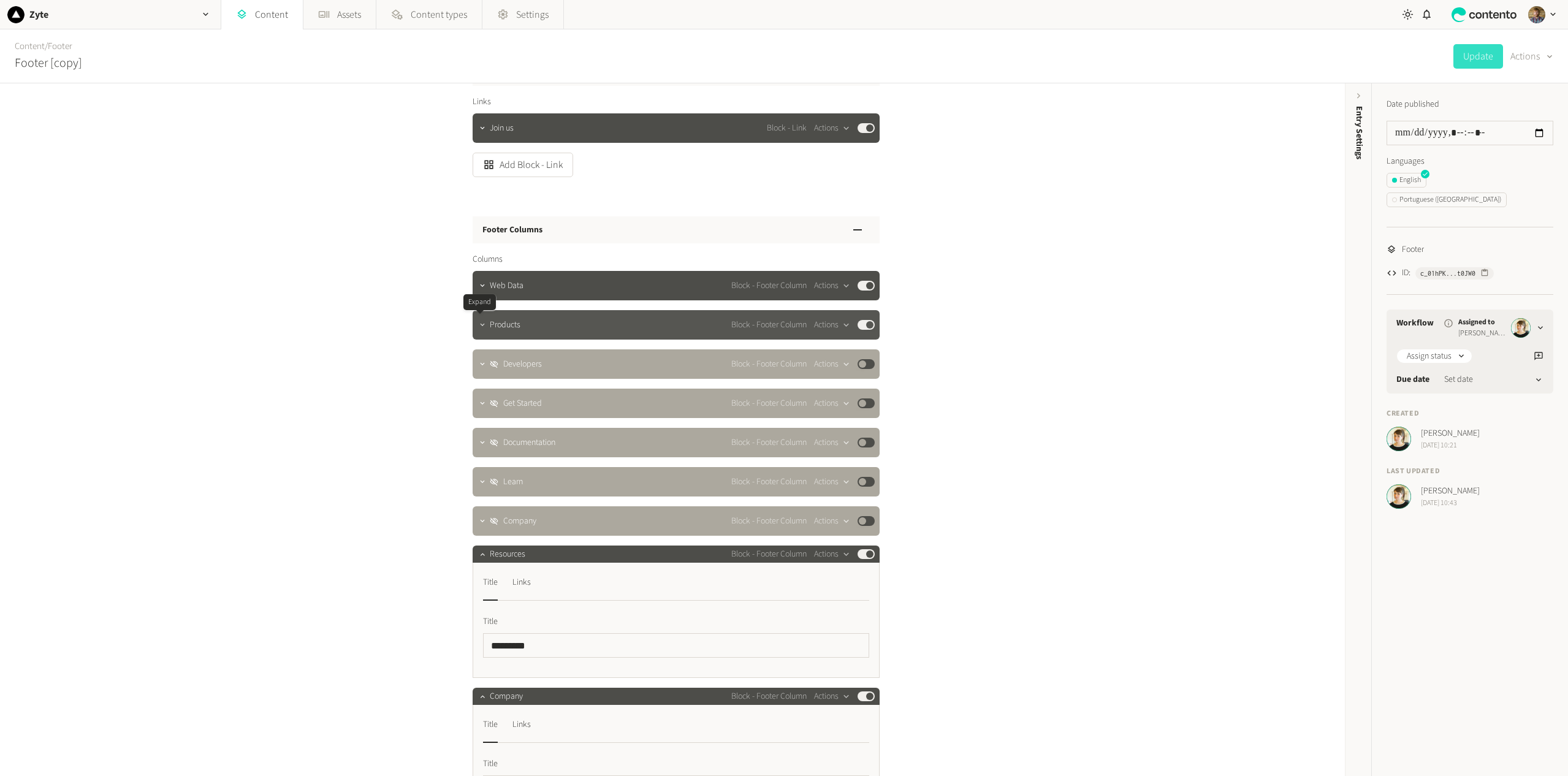
click at [479, 328] on icon "button" at bounding box center [482, 325] width 9 height 9
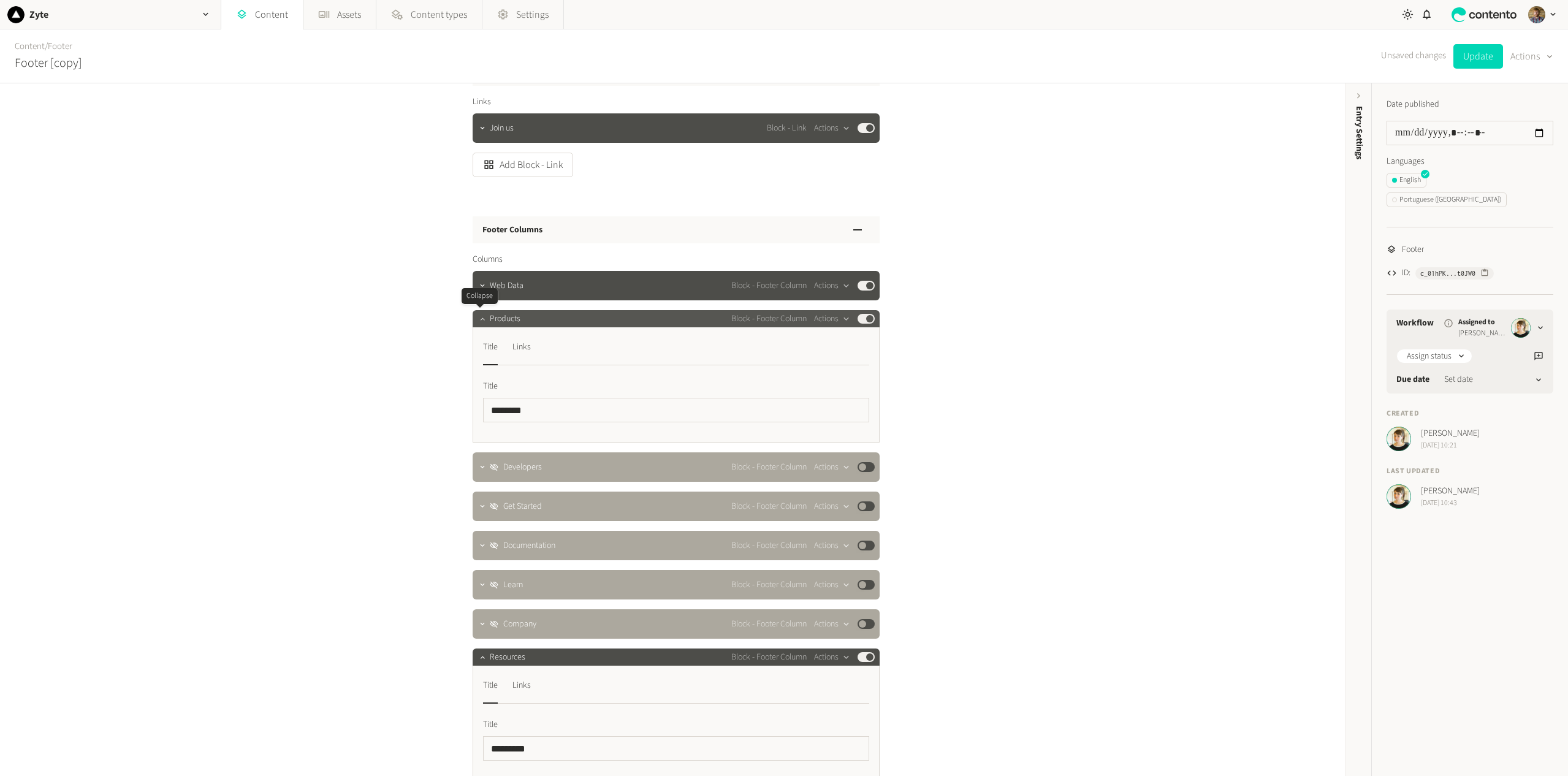
click at [484, 321] on icon "button" at bounding box center [482, 319] width 9 height 9
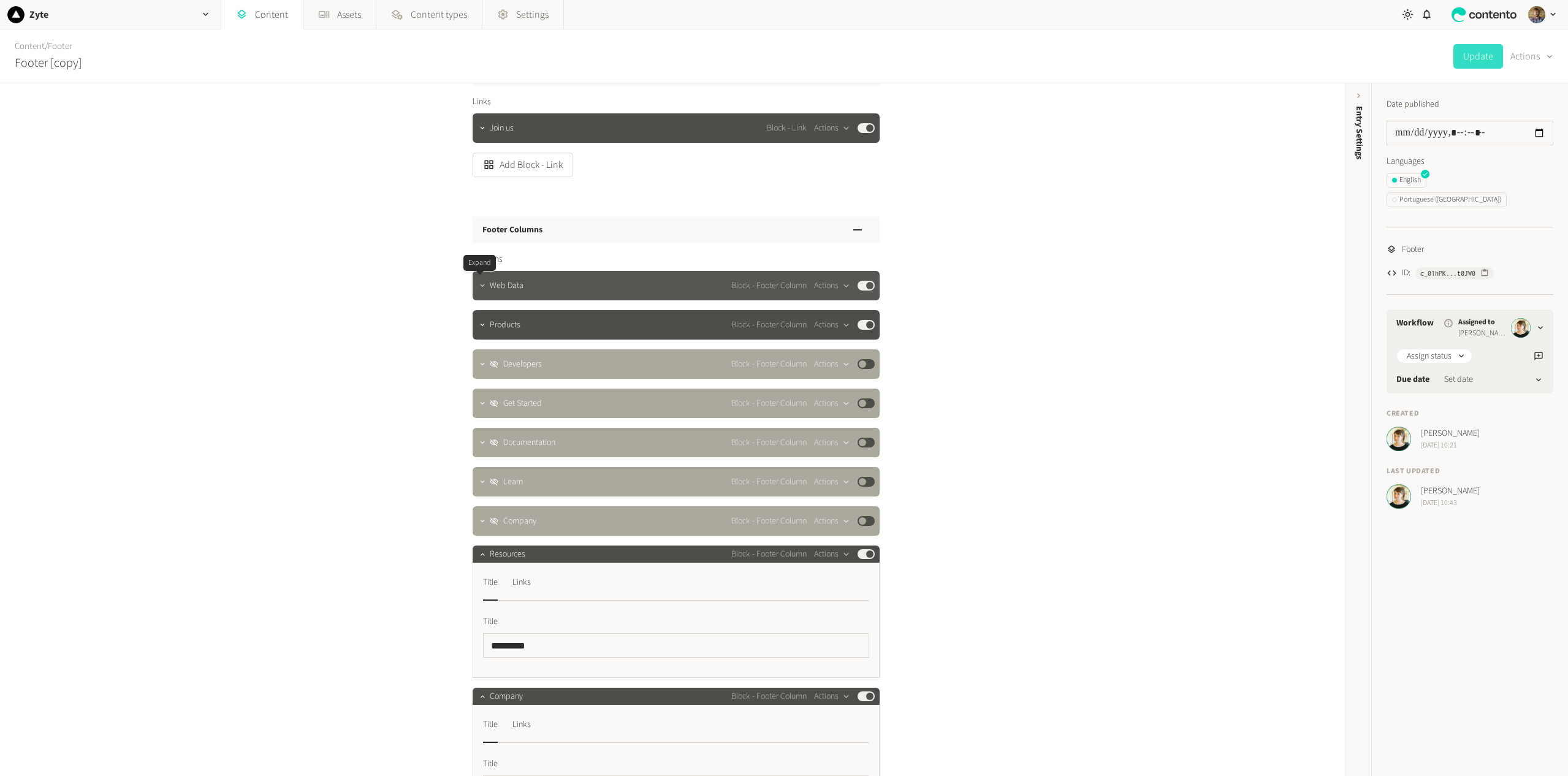
click at [481, 285] on icon "button" at bounding box center [482, 286] width 9 height 9
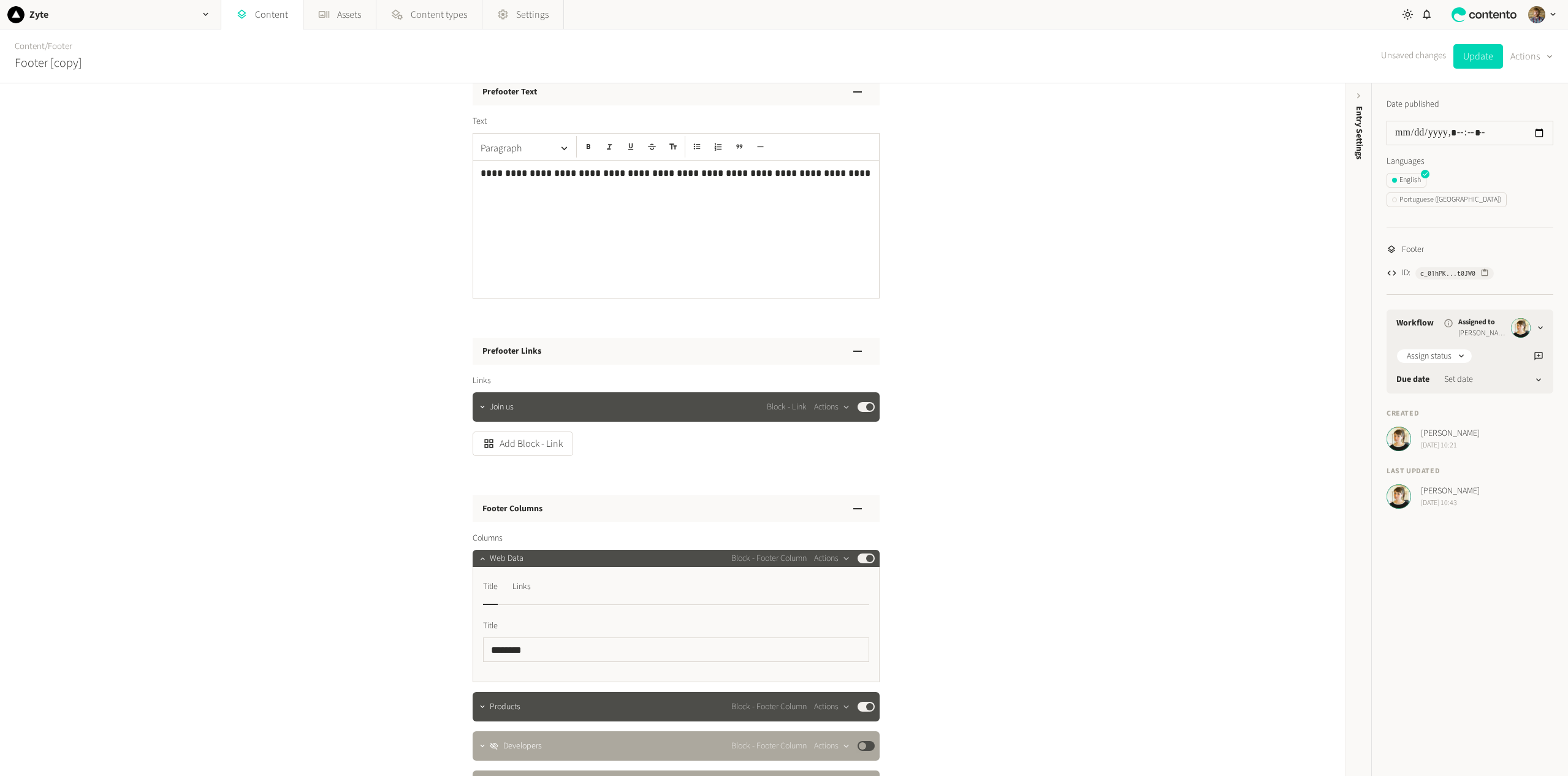
scroll to position [177, 0]
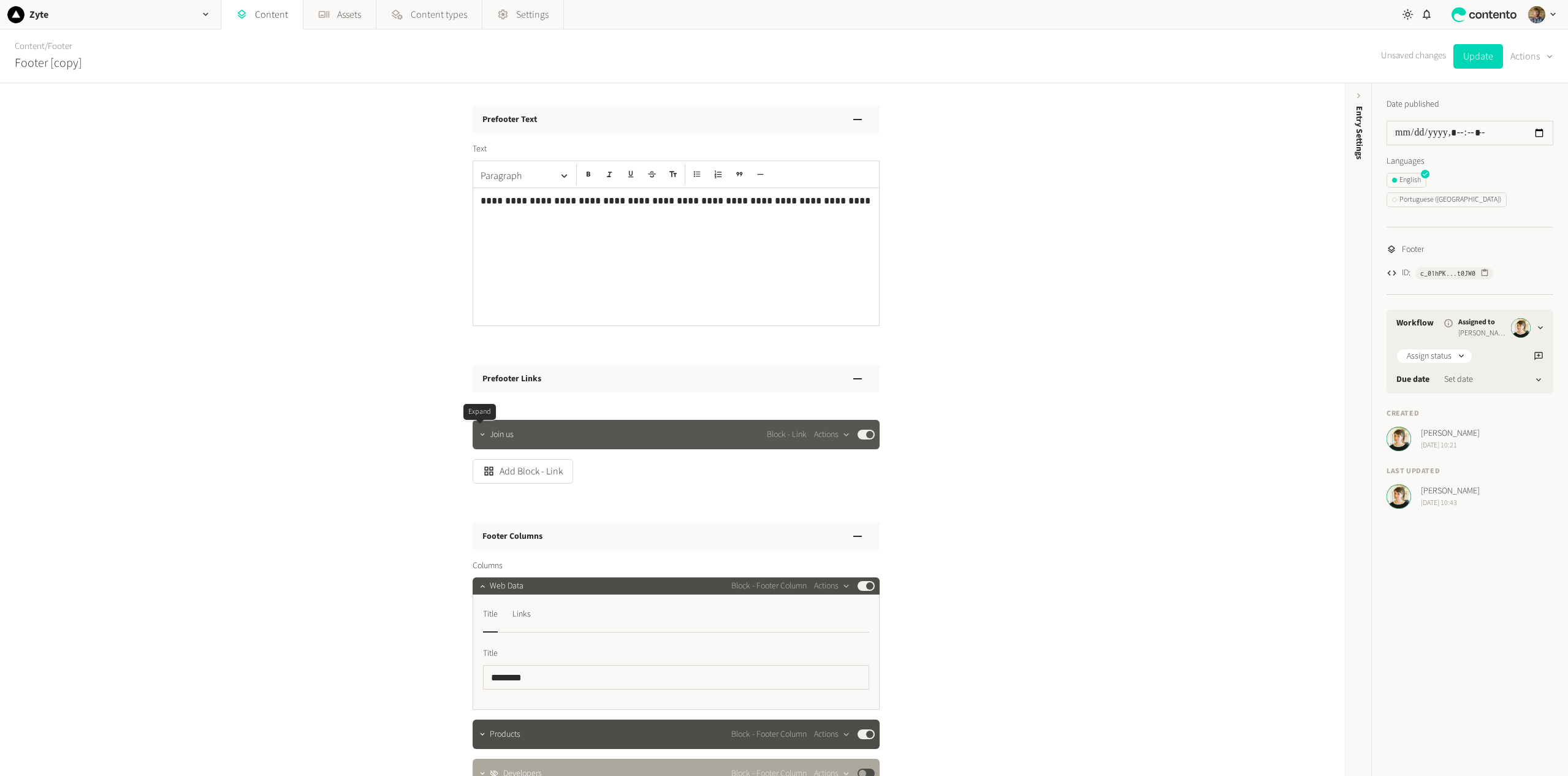
click at [484, 433] on icon "button" at bounding box center [482, 434] width 9 height 9
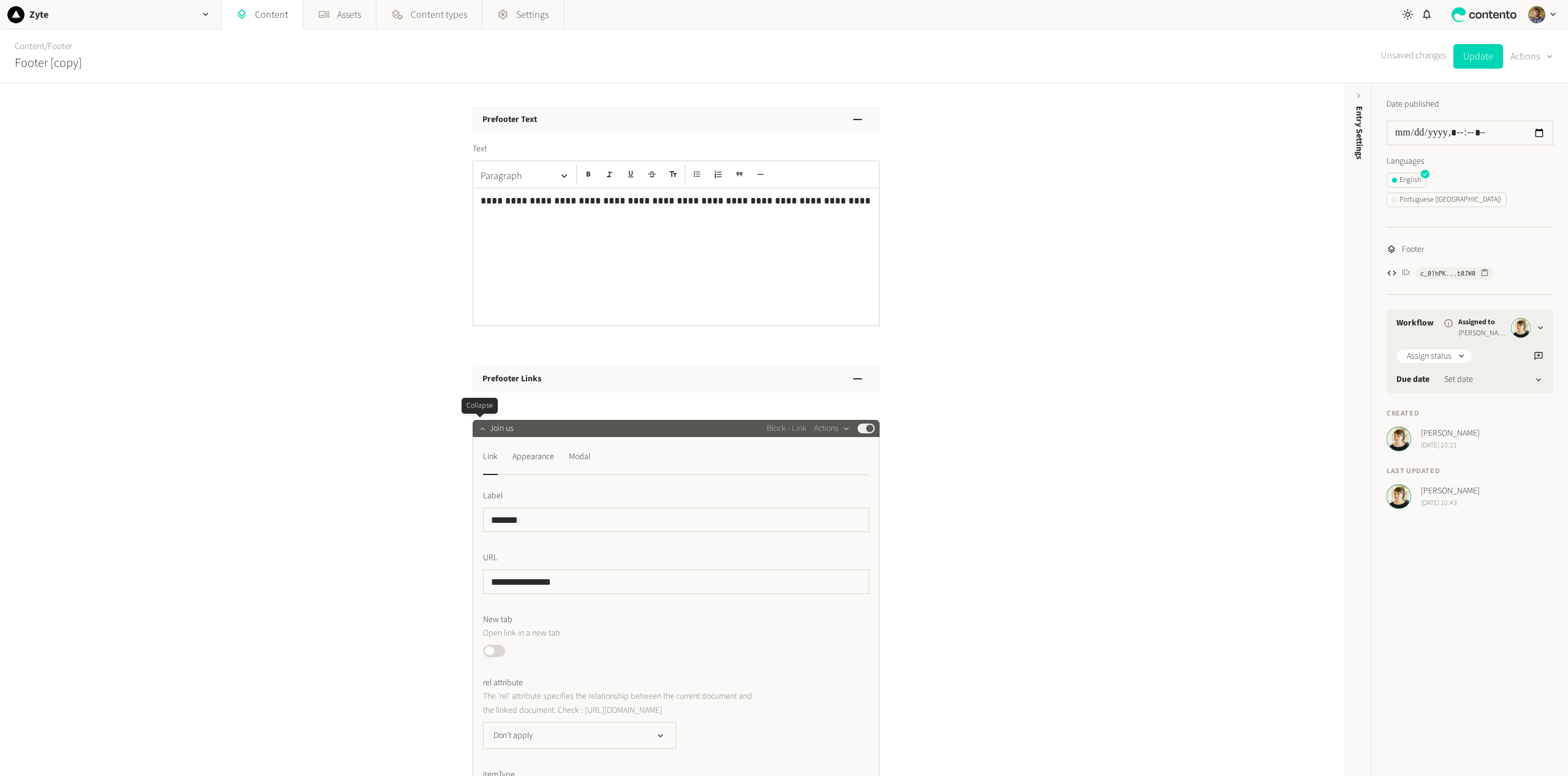
click at [479, 430] on icon "button" at bounding box center [482, 428] width 9 height 9
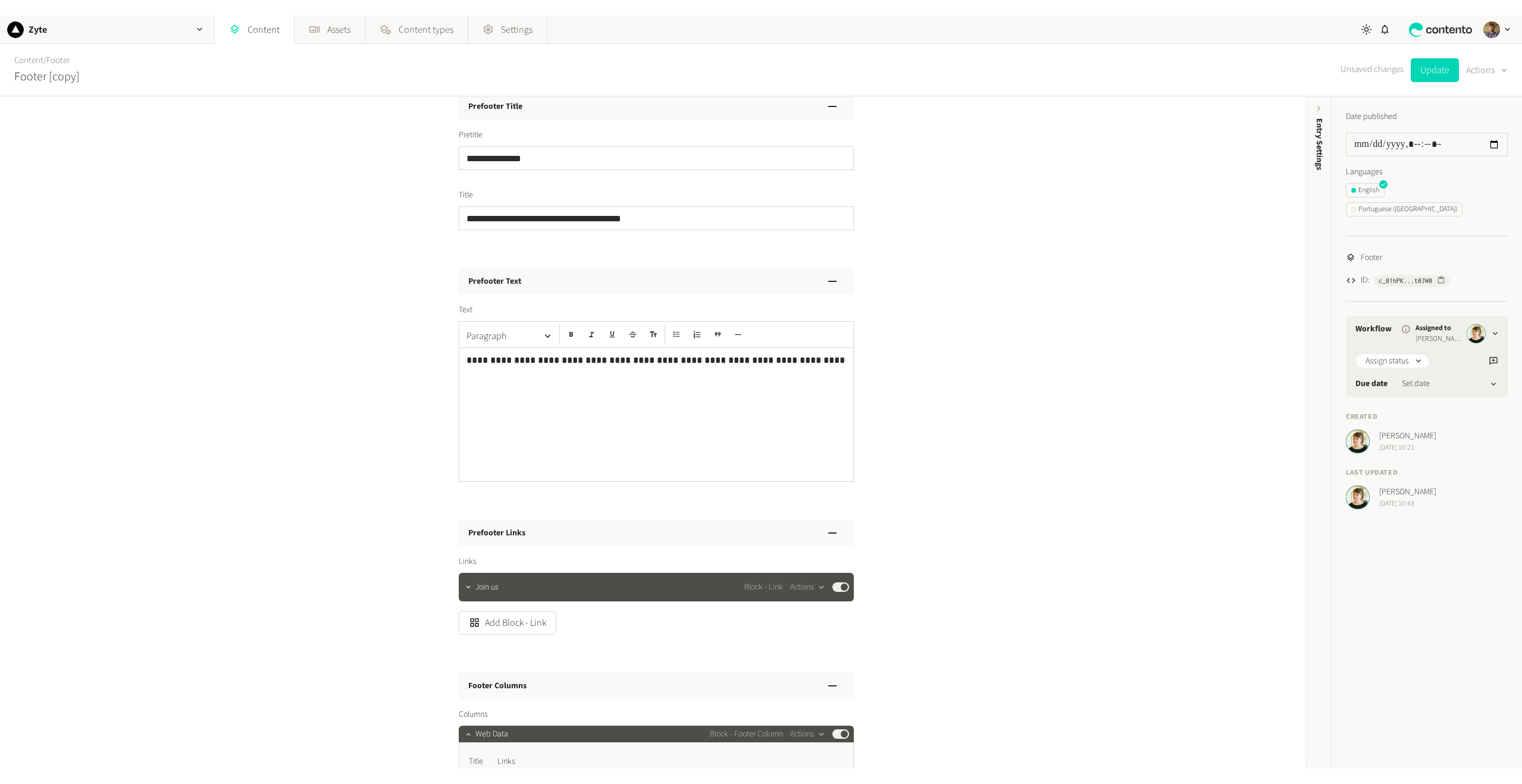
scroll to position [0, 0]
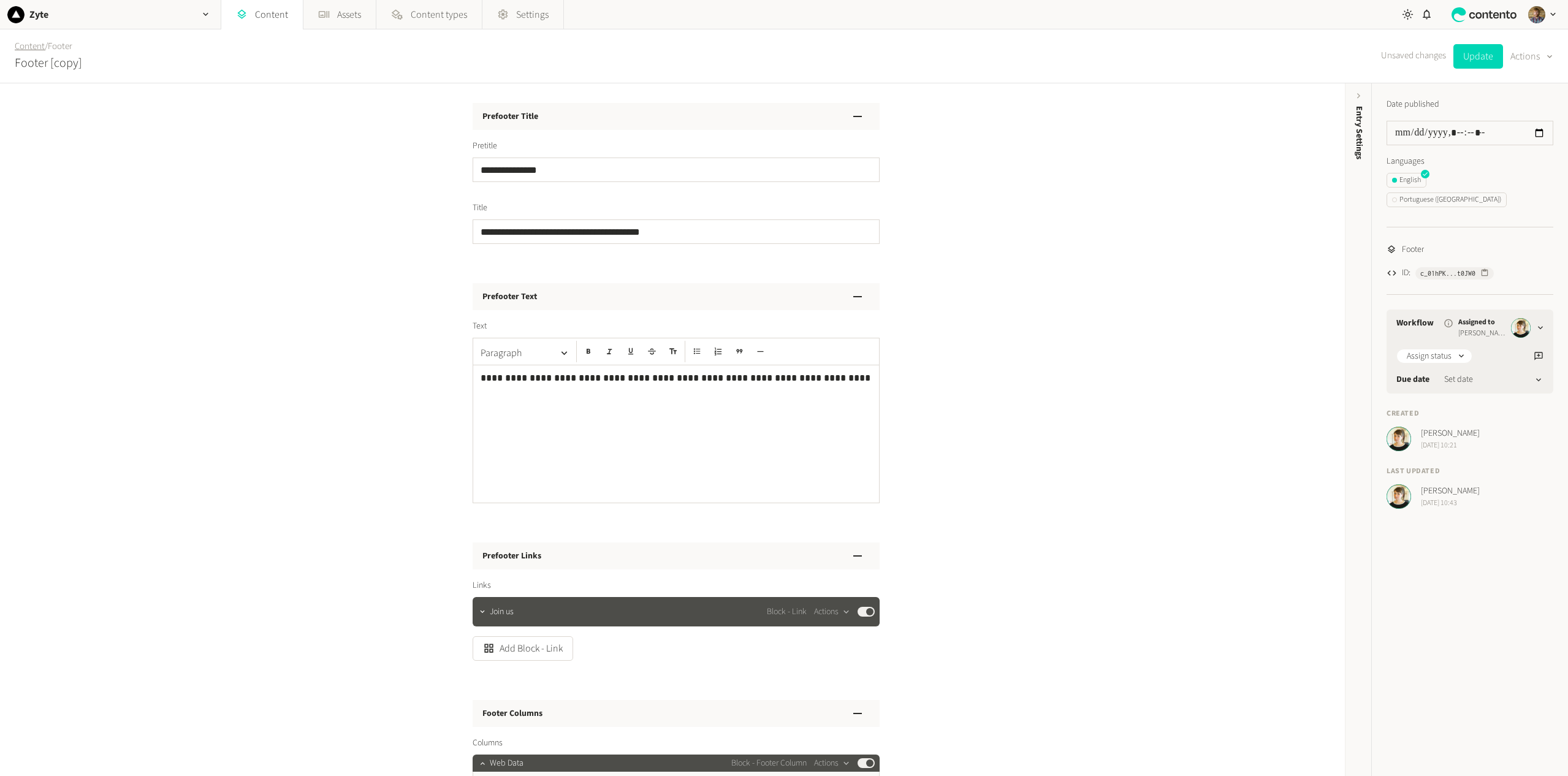
click at [36, 46] on link "Content" at bounding box center [30, 46] width 30 height 13
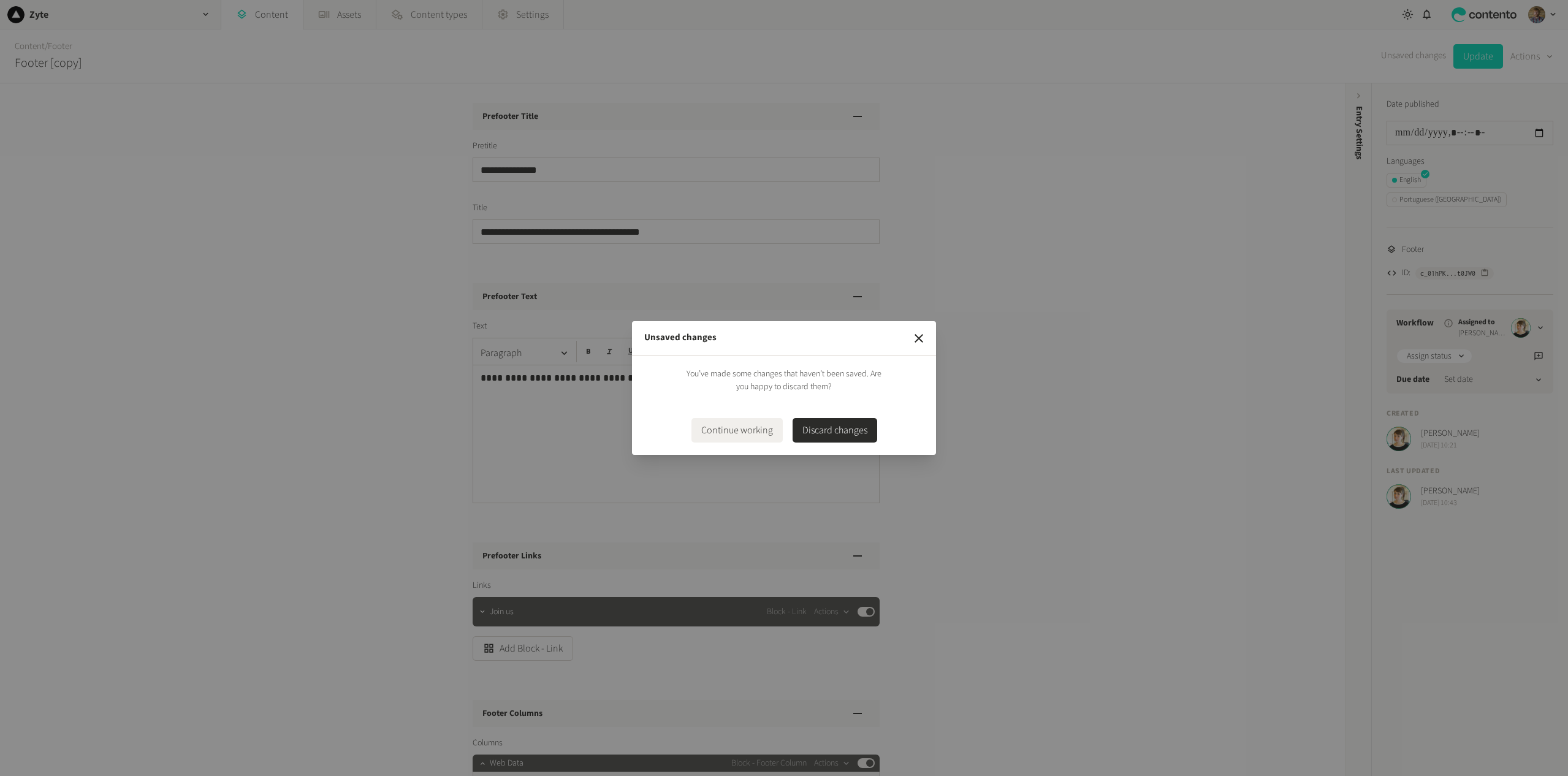
click at [845, 434] on button "Discard changes" at bounding box center [835, 430] width 85 height 24
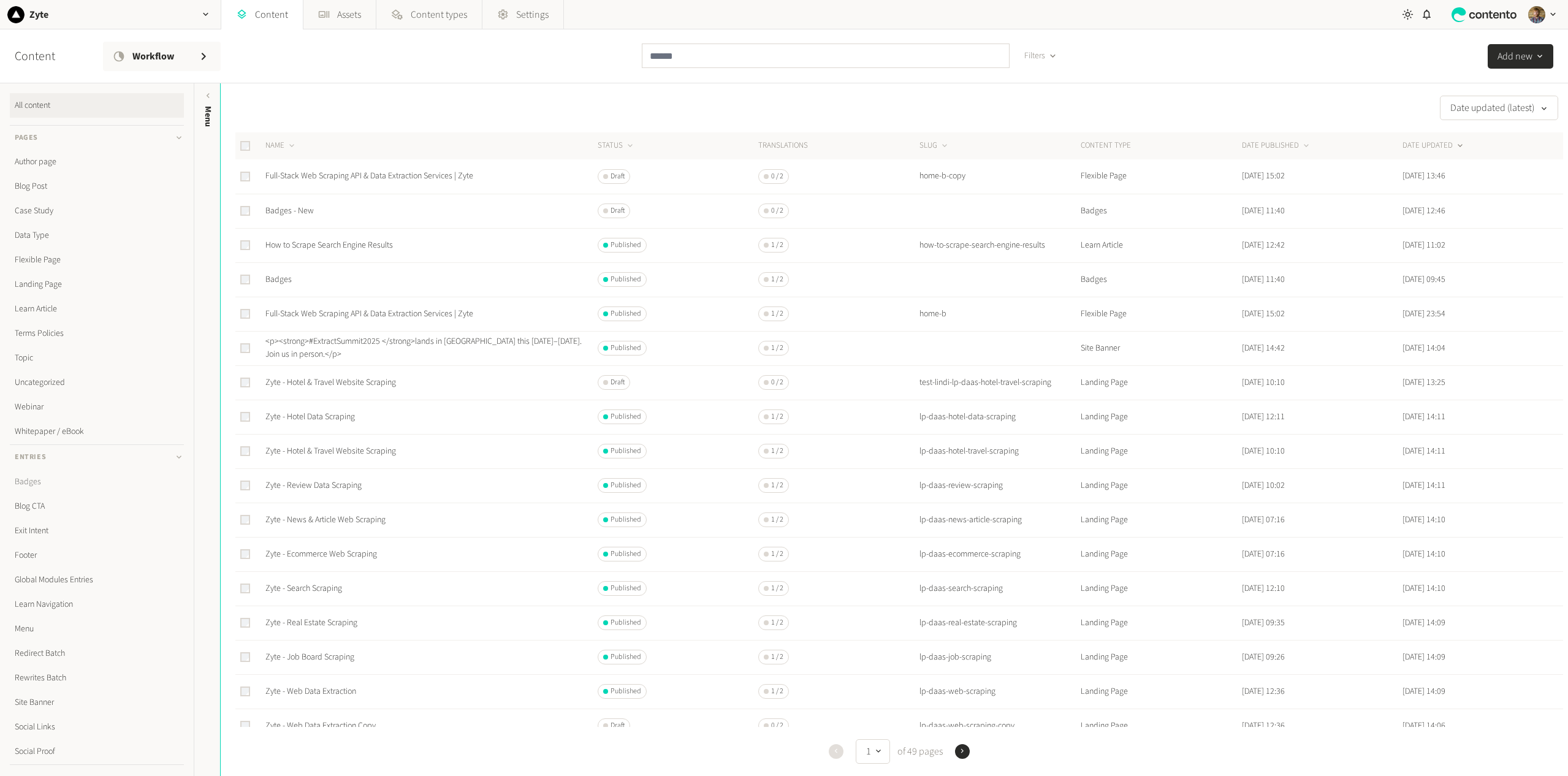
click at [52, 480] on link "Badges" at bounding box center [97, 482] width 174 height 24
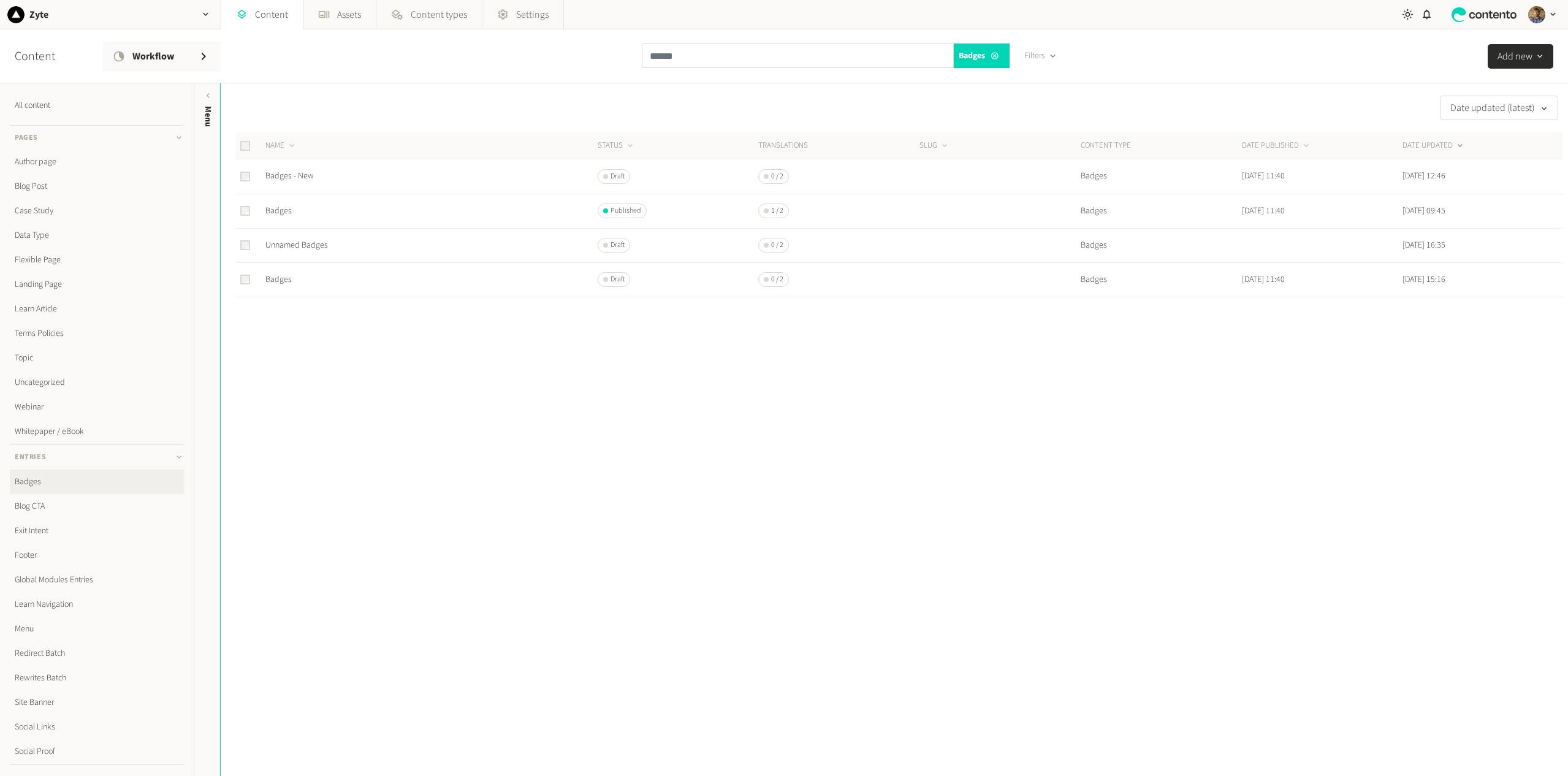
click at [508, 452] on div "Date updated (latest) NAME STATUS Translations SLUG CONTENT TYPE DATE PUBLISHED…" at bounding box center [894, 430] width 1348 height 692
click at [174, 138] on icon at bounding box center [179, 137] width 10 height 10
click at [30, 262] on link "Footer" at bounding box center [97, 260] width 174 height 24
click at [181, 161] on icon at bounding box center [179, 162] width 5 height 3
click at [174, 137] on icon at bounding box center [179, 137] width 10 height 10
